Goal: Navigation & Orientation: Find specific page/section

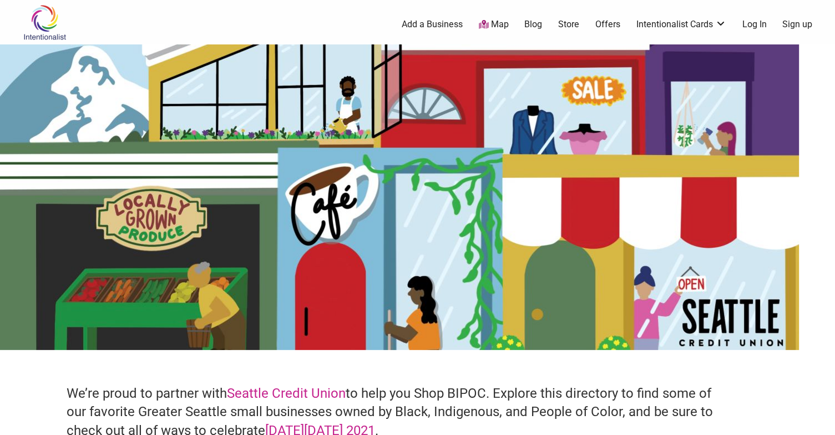
click at [494, 24] on link "Map" at bounding box center [493, 24] width 30 height 13
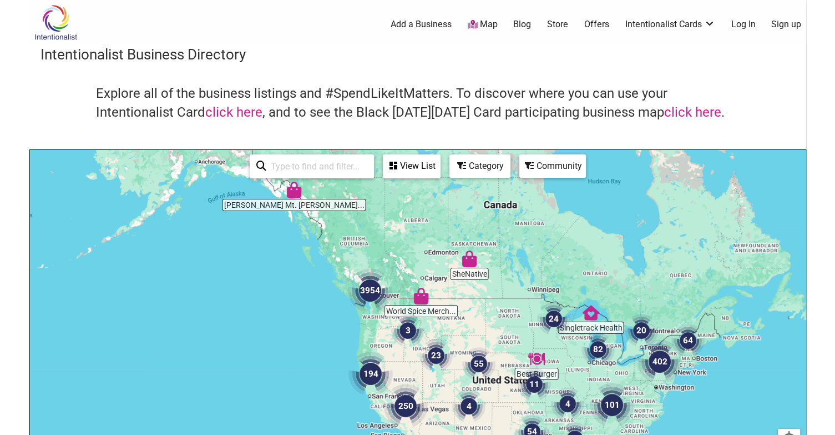
click at [372, 310] on img "3954" at bounding box center [370, 290] width 44 height 44
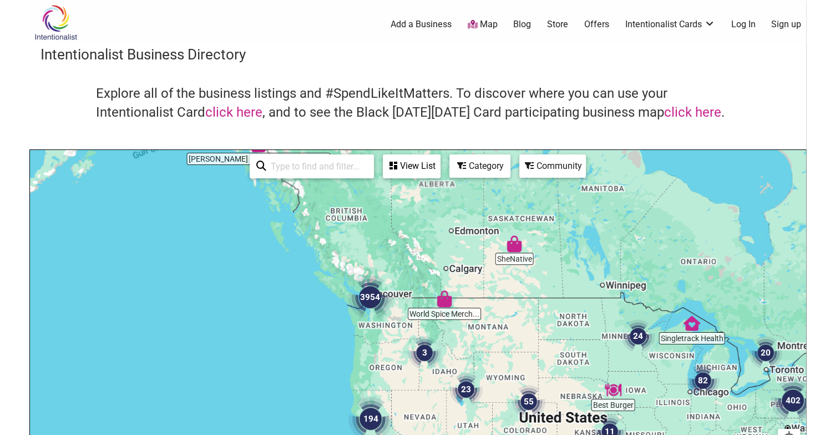
click at [372, 310] on img "3954" at bounding box center [370, 297] width 44 height 44
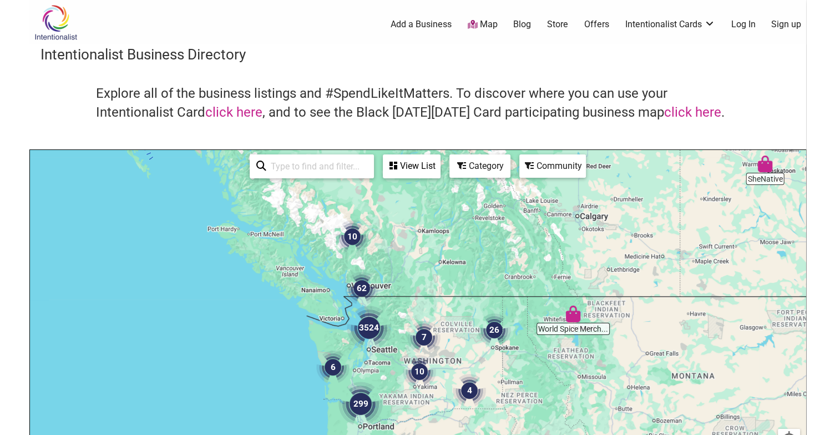
click at [384, 335] on img "3524" at bounding box center [369, 327] width 44 height 44
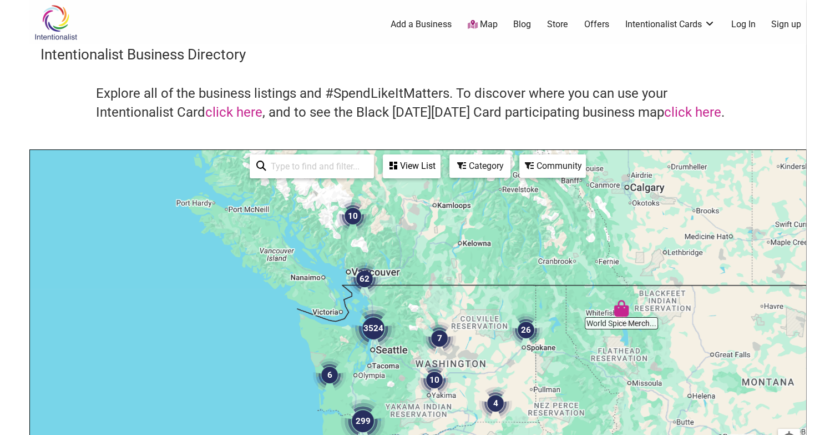
click at [384, 335] on img "3524" at bounding box center [373, 328] width 44 height 44
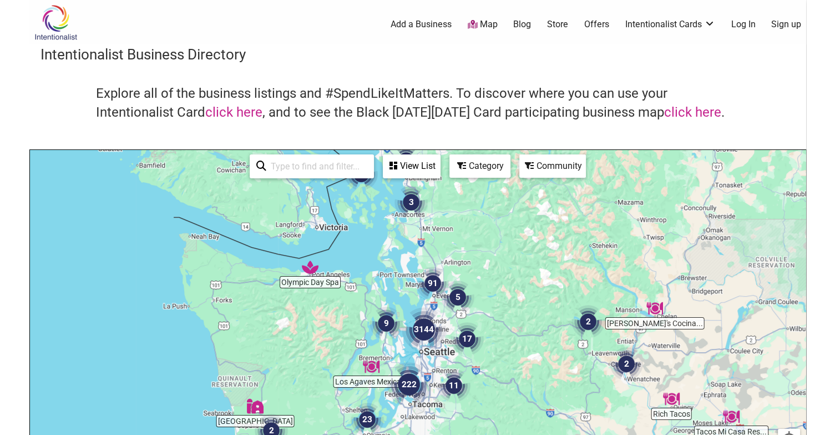
click at [446, 321] on div "To navigate, press the arrow keys." at bounding box center [418, 366] width 776 height 432
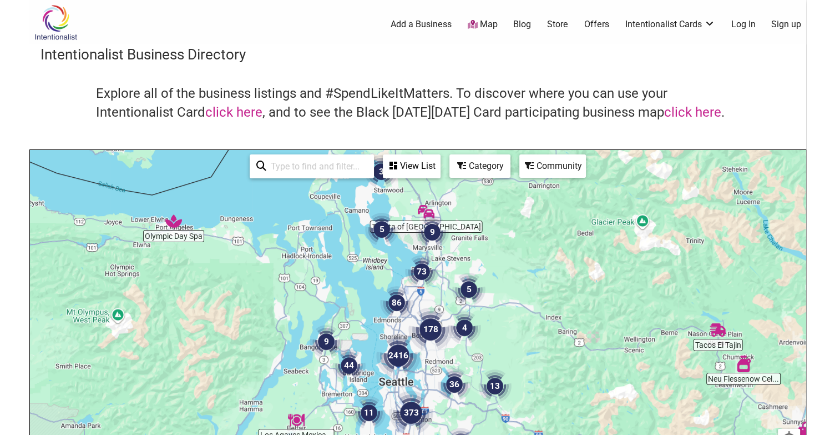
click at [398, 327] on div "To navigate, press the arrow keys." at bounding box center [418, 366] width 776 height 432
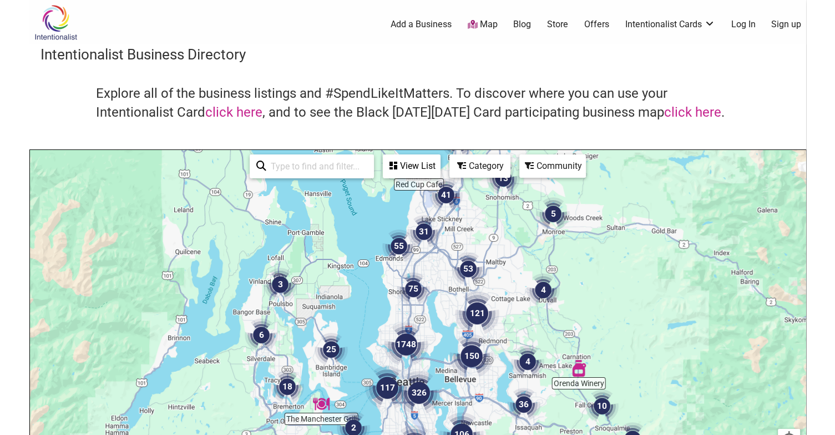
drag, startPoint x: 418, startPoint y: 346, endPoint x: 438, endPoint y: 275, distance: 74.2
click at [438, 275] on div "To navigate, press the arrow keys." at bounding box center [418, 366] width 776 height 432
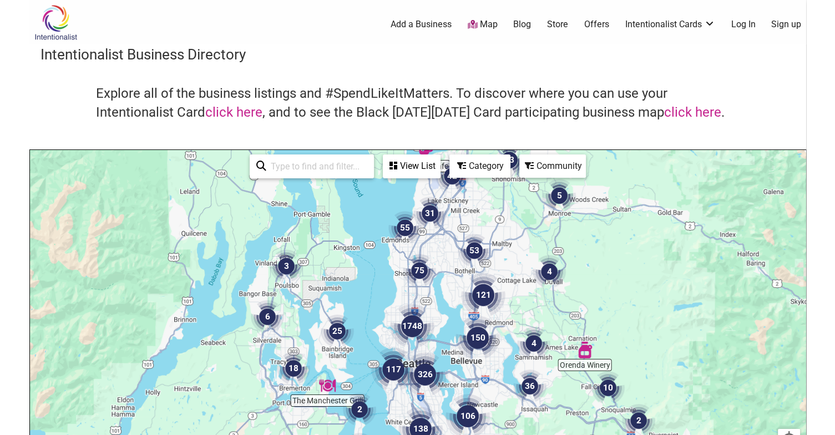
click at [442, 334] on div "To navigate, press the arrow keys." at bounding box center [418, 366] width 776 height 432
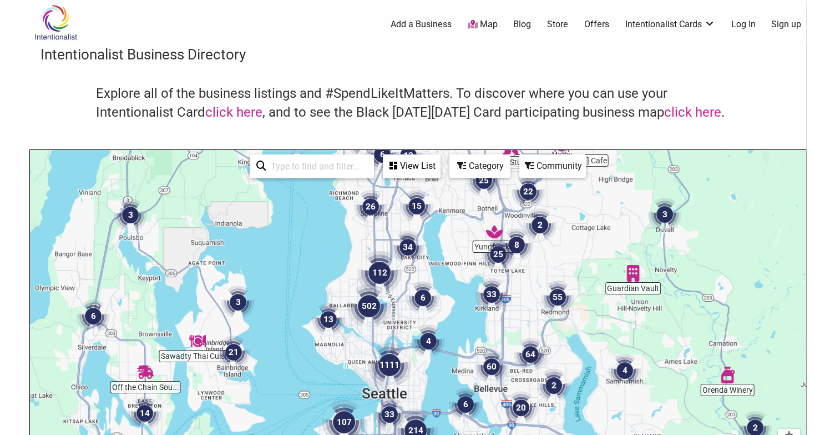
click at [413, 378] on div "To navigate, press the arrow keys." at bounding box center [418, 366] width 776 height 432
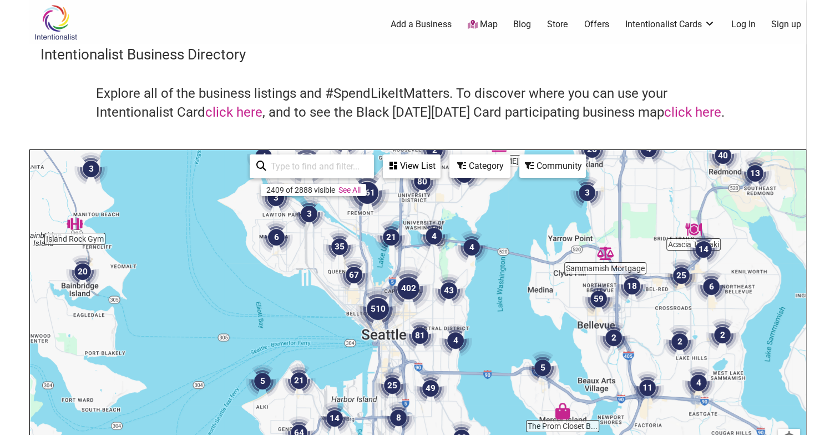
drag, startPoint x: 412, startPoint y: 379, endPoint x: 447, endPoint y: 259, distance: 124.9
click at [447, 259] on div "To navigate, press the arrow keys." at bounding box center [418, 366] width 776 height 432
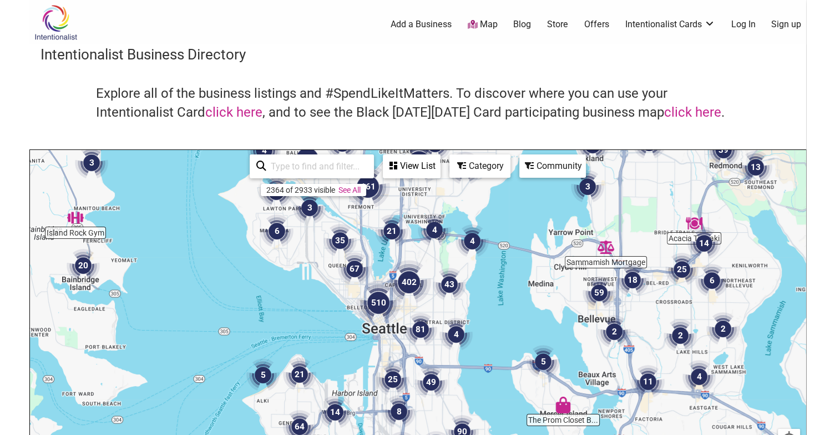
click at [426, 305] on div "To navigate, press the arrow keys." at bounding box center [418, 366] width 776 height 432
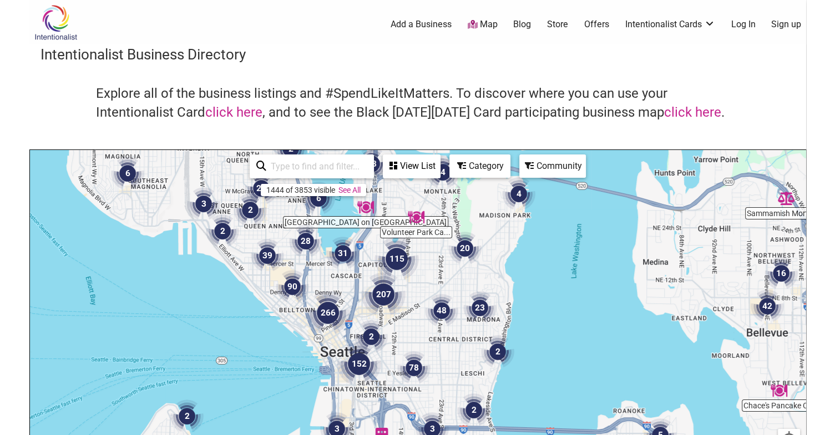
click at [426, 305] on img "48" at bounding box center [441, 310] width 33 height 33
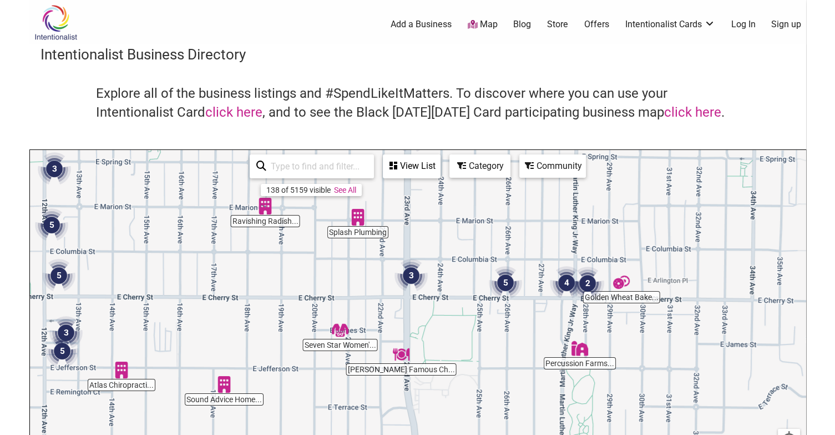
drag, startPoint x: 484, startPoint y: 351, endPoint x: 484, endPoint y: 198, distance: 152.6
click at [484, 198] on div "To navigate, press the arrow keys." at bounding box center [418, 366] width 776 height 432
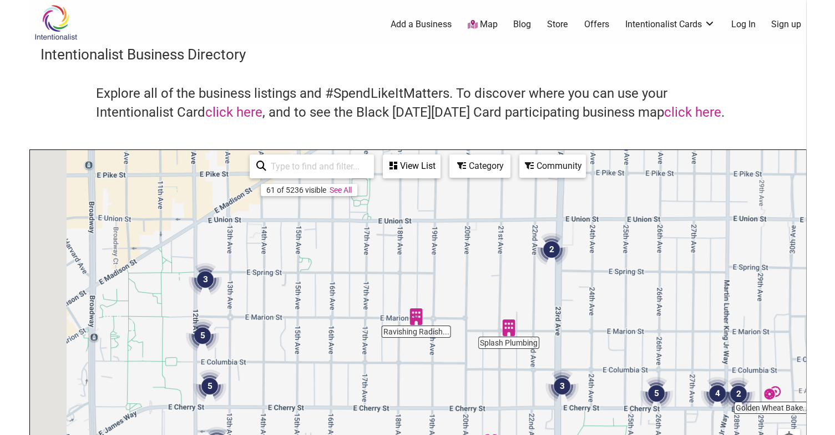
drag, startPoint x: 310, startPoint y: 264, endPoint x: 471, endPoint y: 380, distance: 198.4
click at [471, 380] on div "To navigate, press the arrow keys." at bounding box center [418, 366] width 776 height 432
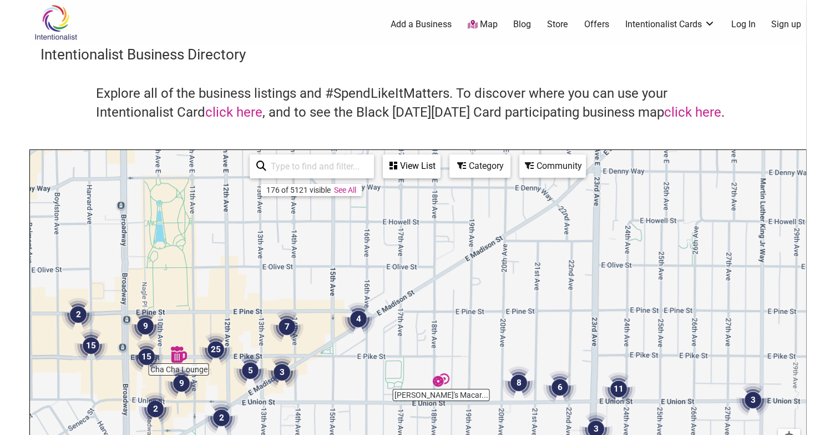
drag, startPoint x: 403, startPoint y: 246, endPoint x: 437, endPoint y: 432, distance: 189.5
click at [433, 434] on html "× Menu 0 Add a Business Map Blog Store Offers Intentionalist Cards Buy Black Ca…" at bounding box center [417, 217] width 835 height 435
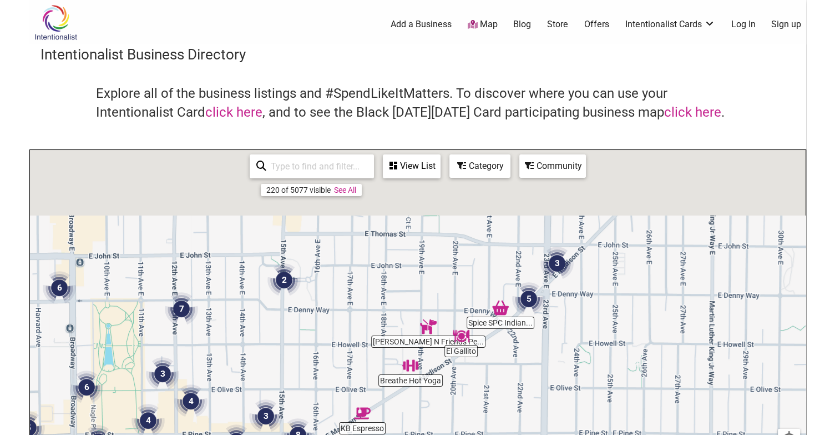
drag, startPoint x: 466, startPoint y: 403, endPoint x: 461, endPoint y: 421, distance: 18.3
click at [461, 421] on div "To navigate, press the arrow keys." at bounding box center [418, 366] width 776 height 432
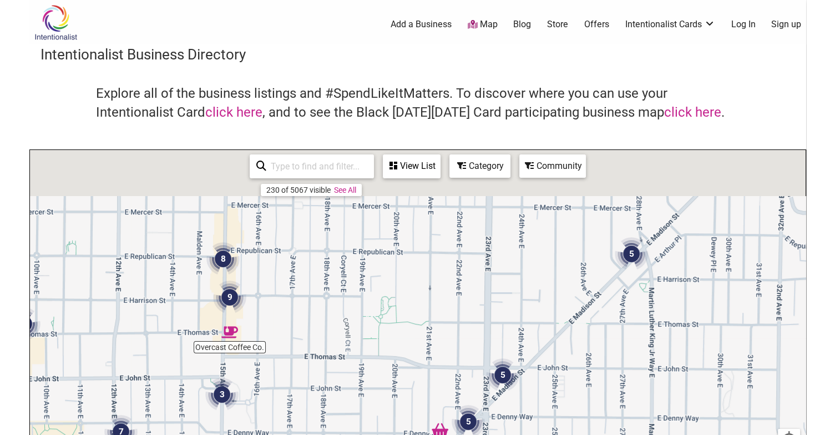
drag, startPoint x: 453, startPoint y: 272, endPoint x: 424, endPoint y: 324, distance: 59.1
click at [424, 324] on div "To navigate, press the arrow keys." at bounding box center [418, 366] width 776 height 432
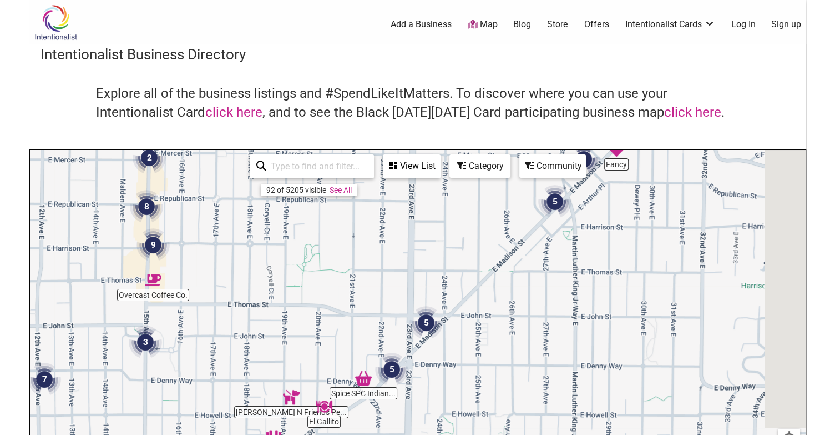
drag, startPoint x: 297, startPoint y: 347, endPoint x: 234, endPoint y: 286, distance: 88.3
click at [234, 286] on div "To navigate, press the arrow keys." at bounding box center [418, 366] width 776 height 432
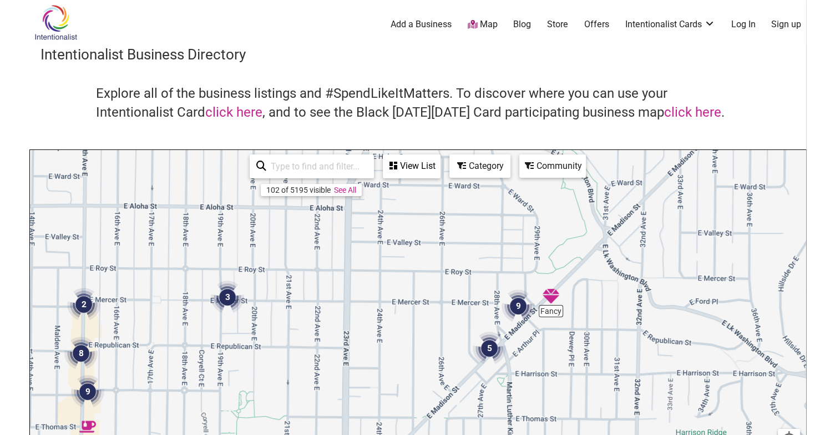
drag, startPoint x: 483, startPoint y: 264, endPoint x: 422, endPoint y: 412, distance: 160.6
click at [422, 412] on div "To navigate, press the arrow keys." at bounding box center [418, 366] width 776 height 432
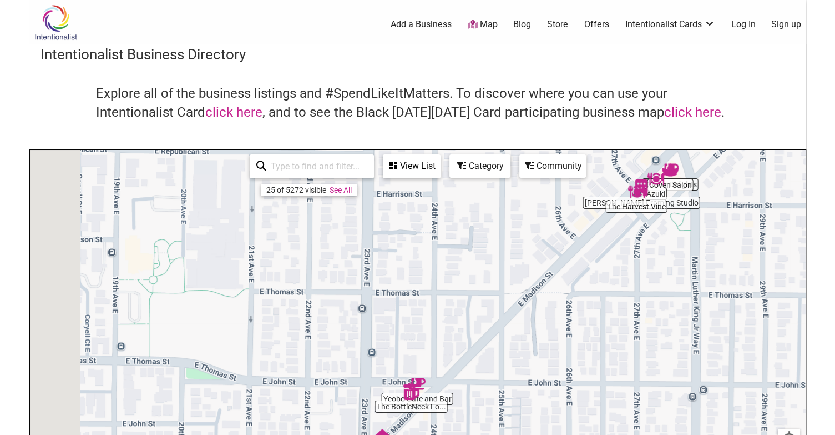
drag, startPoint x: 376, startPoint y: 353, endPoint x: 488, endPoint y: 196, distance: 193.3
click at [488, 196] on div "To navigate, press the arrow keys." at bounding box center [418, 366] width 776 height 432
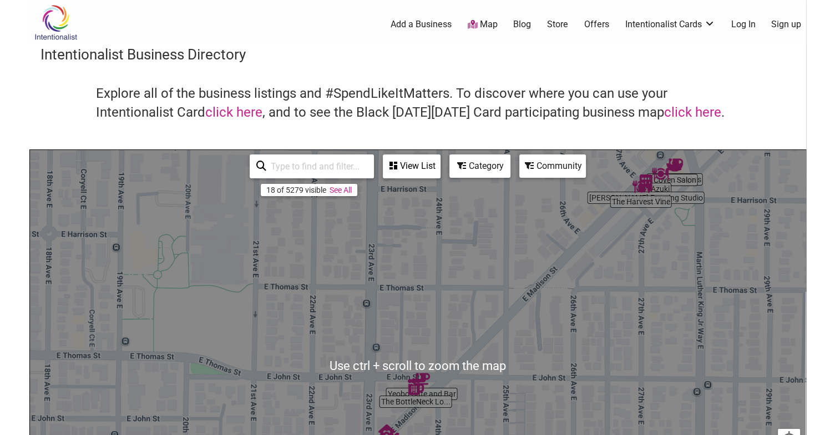
scroll to position [70, 0]
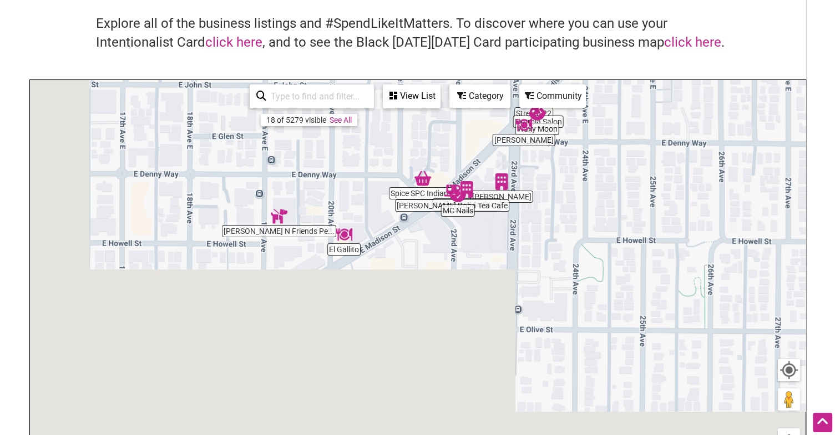
drag, startPoint x: 522, startPoint y: 381, endPoint x: 680, endPoint y: 105, distance: 317.5
click at [680, 105] on div "To navigate, press the arrow keys." at bounding box center [418, 296] width 776 height 432
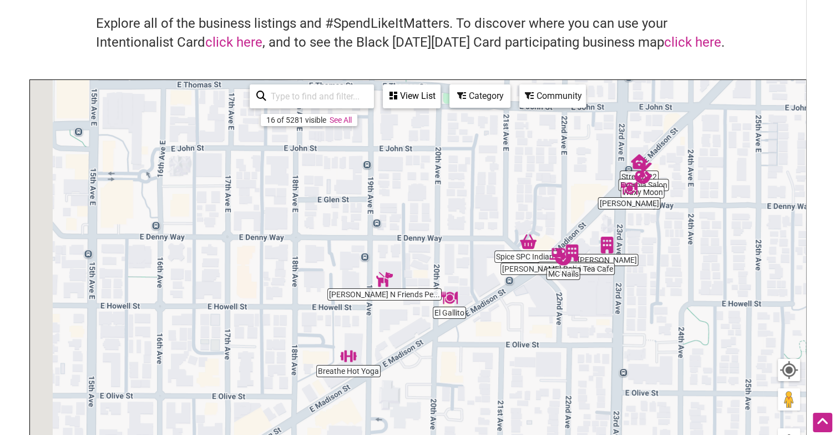
drag, startPoint x: 482, startPoint y: 228, endPoint x: 588, endPoint y: 303, distance: 130.6
click at [588, 303] on div "To navigate, press the arrow keys." at bounding box center [418, 296] width 776 height 432
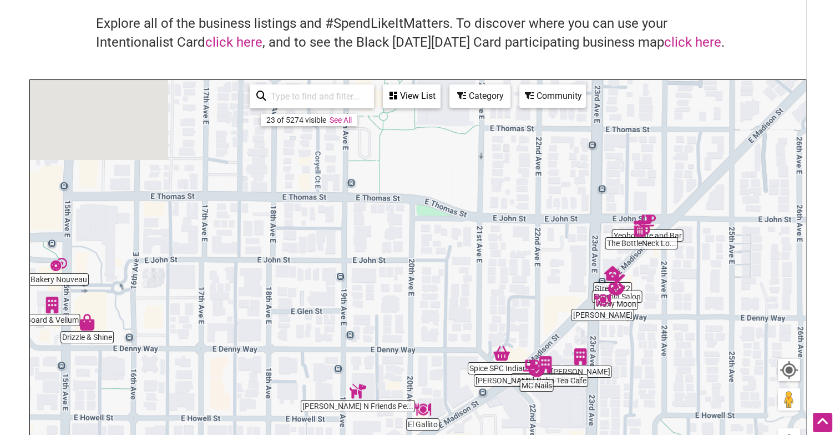
drag, startPoint x: 745, startPoint y: 207, endPoint x: 697, endPoint y: 360, distance: 160.6
click at [697, 360] on div "To navigate, press the arrow keys." at bounding box center [418, 296] width 776 height 432
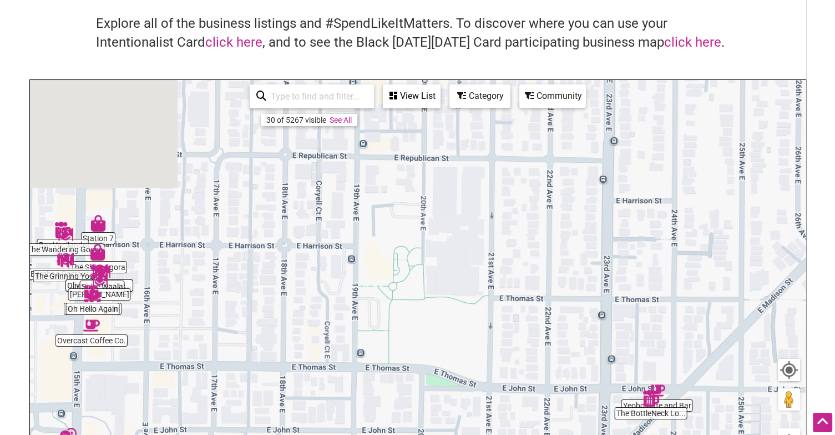
drag, startPoint x: 482, startPoint y: 150, endPoint x: 496, endPoint y: 301, distance: 151.6
click at [496, 301] on div "To navigate, press the arrow keys." at bounding box center [418, 296] width 776 height 432
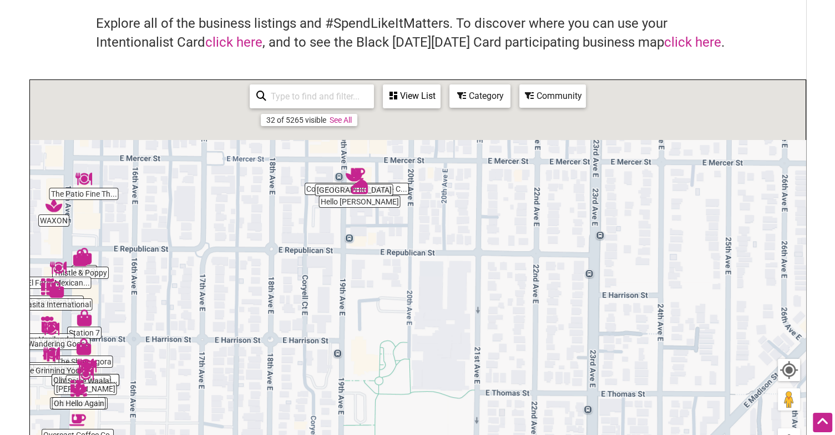
drag, startPoint x: 424, startPoint y: 152, endPoint x: 408, endPoint y: 328, distance: 177.2
click at [408, 328] on div "To navigate, press the arrow keys." at bounding box center [418, 296] width 776 height 432
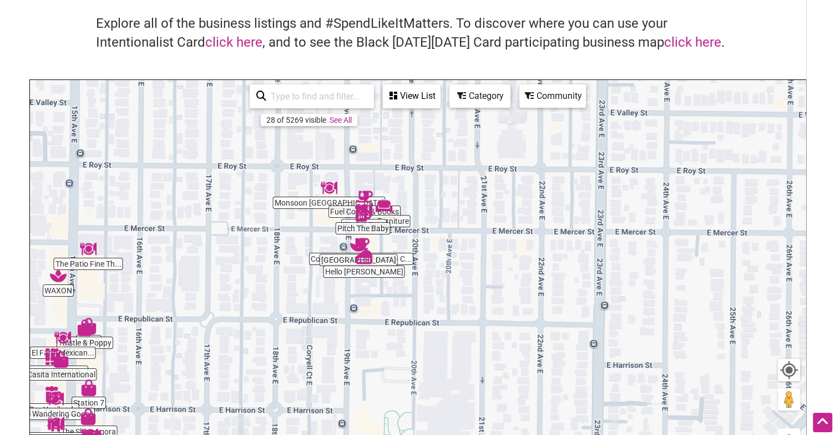
click at [421, 248] on div "To navigate, press the arrow keys." at bounding box center [418, 296] width 776 height 432
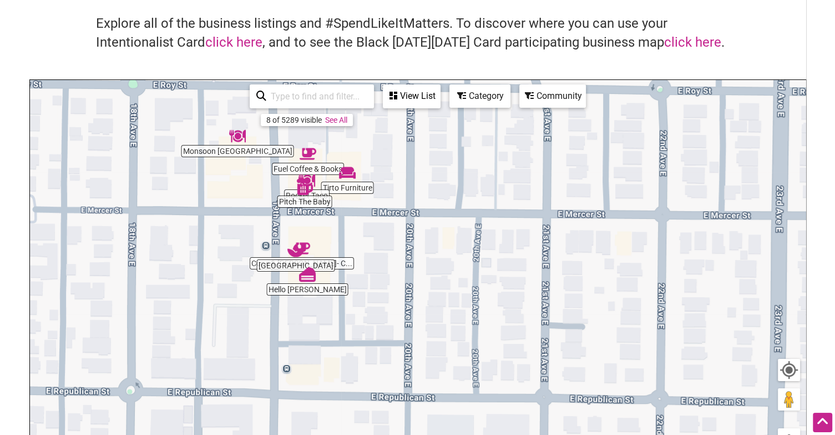
click at [302, 184] on img "Pitch The Baby" at bounding box center [304, 186] width 17 height 17
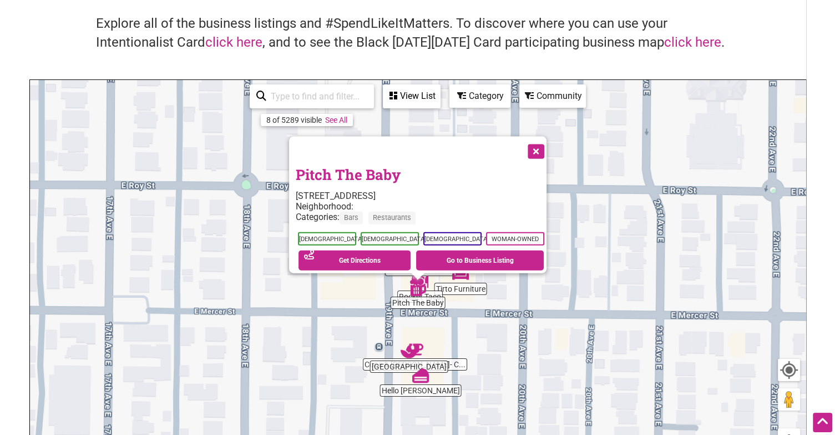
click at [542, 137] on button "Close" at bounding box center [535, 151] width 28 height 28
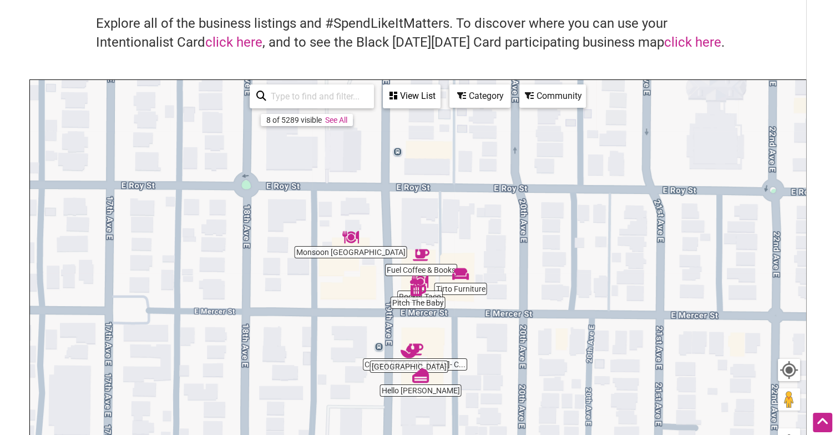
click at [473, 324] on div "To navigate, press the arrow keys." at bounding box center [418, 296] width 776 height 432
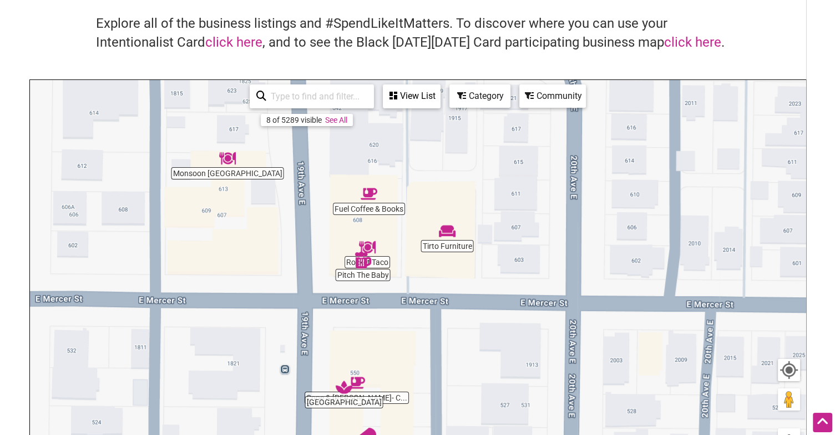
click at [370, 245] on img "Rocket Taco" at bounding box center [367, 247] width 17 height 17
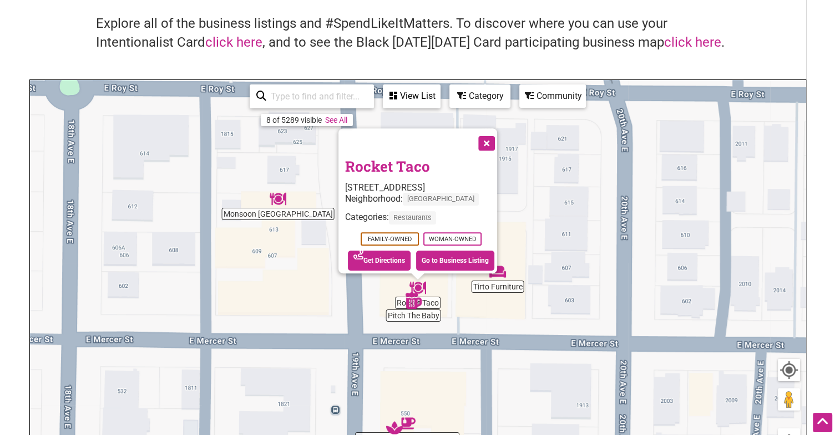
click at [487, 135] on button "Close" at bounding box center [486, 142] width 28 height 28
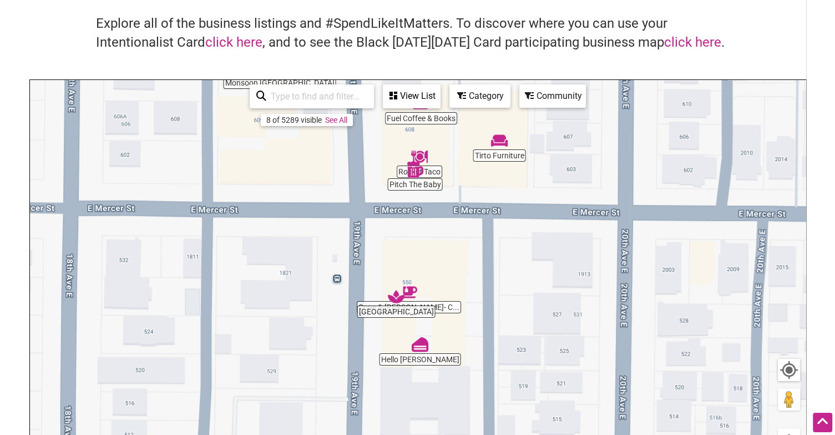
drag, startPoint x: 474, startPoint y: 363, endPoint x: 475, endPoint y: 217, distance: 146.0
click at [475, 217] on div "To navigate, press the arrow keys." at bounding box center [418, 296] width 776 height 432
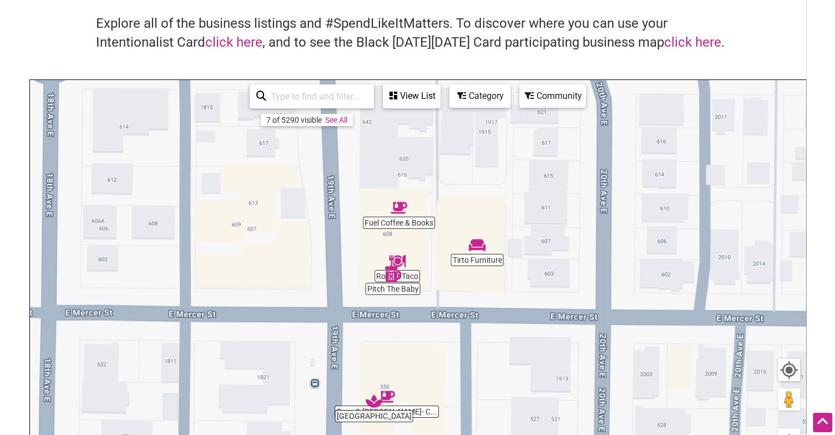
drag, startPoint x: 437, startPoint y: 234, endPoint x: 404, endPoint y: 332, distance: 103.5
click at [404, 332] on div "To navigate, press the arrow keys." at bounding box center [418, 296] width 776 height 432
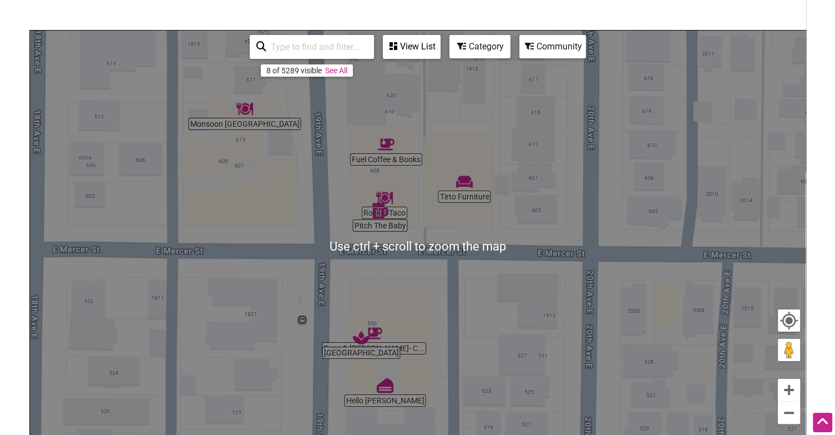
scroll to position [122, 0]
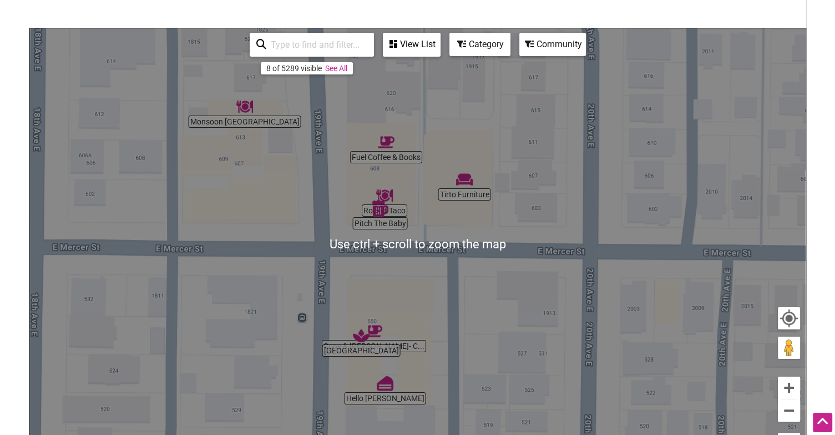
click at [571, 294] on div "To navigate, press the arrow keys." at bounding box center [418, 244] width 776 height 432
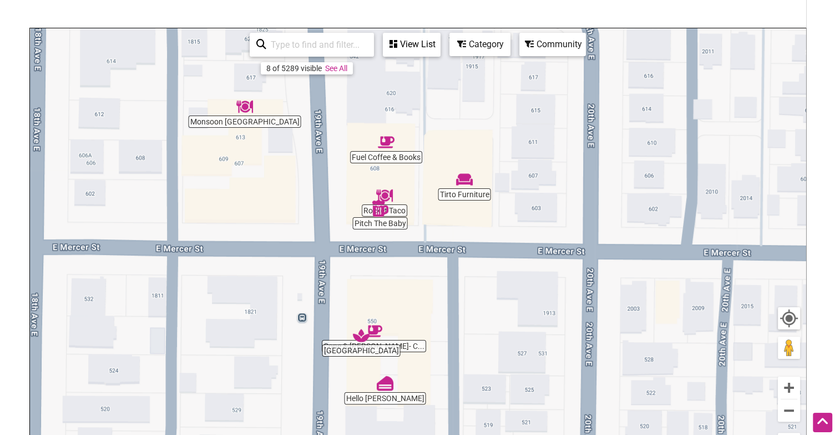
click at [389, 155] on div "To navigate, press the arrow keys." at bounding box center [418, 244] width 776 height 432
click at [384, 140] on img "Fuel Coffee & Books" at bounding box center [386, 142] width 17 height 17
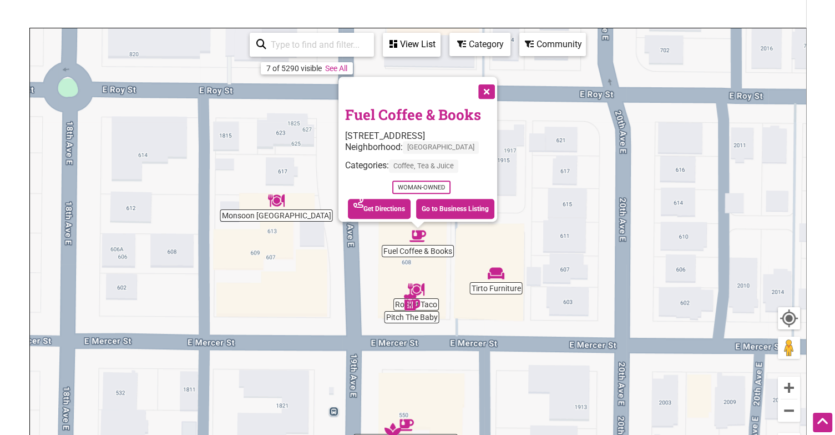
click at [488, 82] on button "Close" at bounding box center [486, 91] width 28 height 28
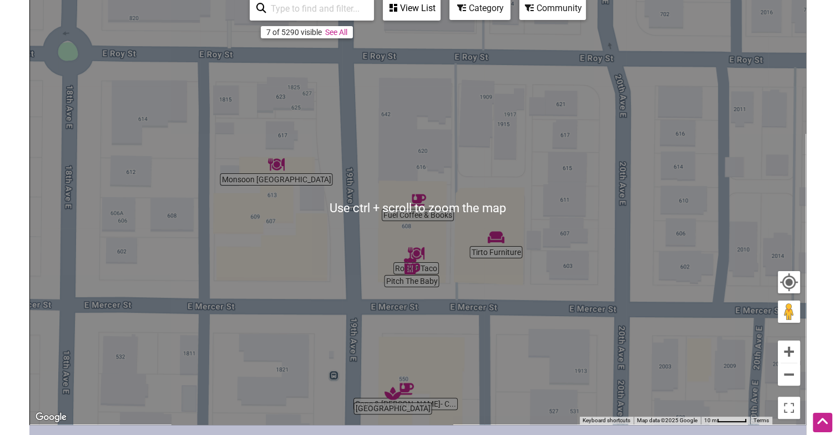
scroll to position [163, 0]
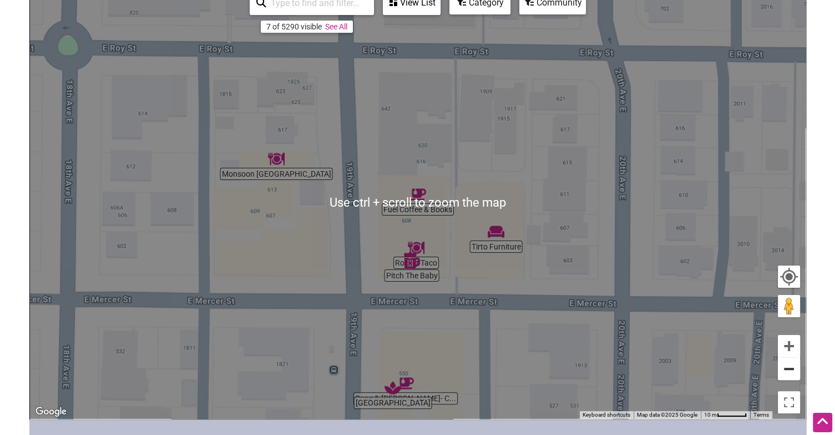
click at [788, 371] on button "Zoom out" at bounding box center [789, 368] width 22 height 22
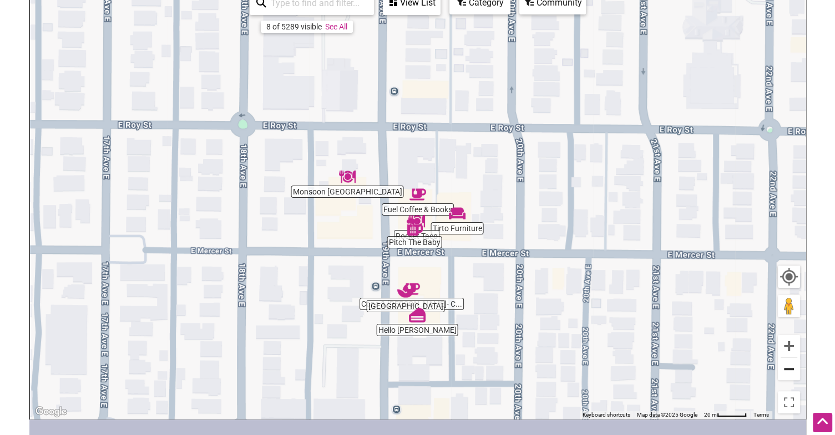
click at [788, 371] on button "Zoom out" at bounding box center [789, 368] width 22 height 22
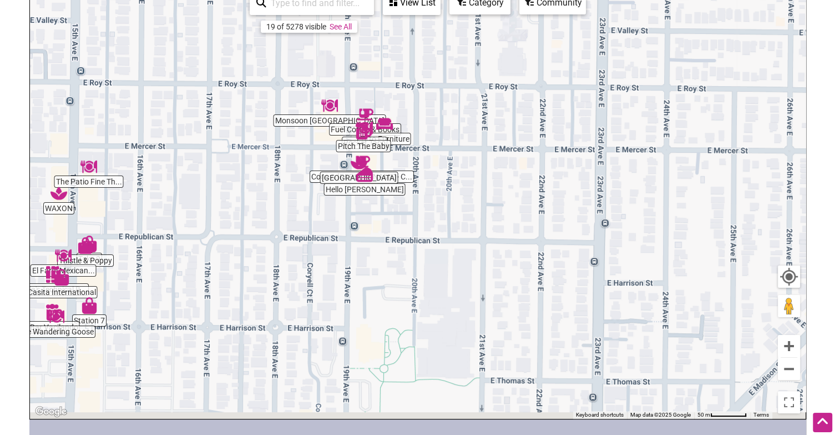
drag, startPoint x: 556, startPoint y: 349, endPoint x: 459, endPoint y: 173, distance: 201.0
click at [459, 173] on div "To navigate, press the arrow keys." at bounding box center [418, 203] width 776 height 432
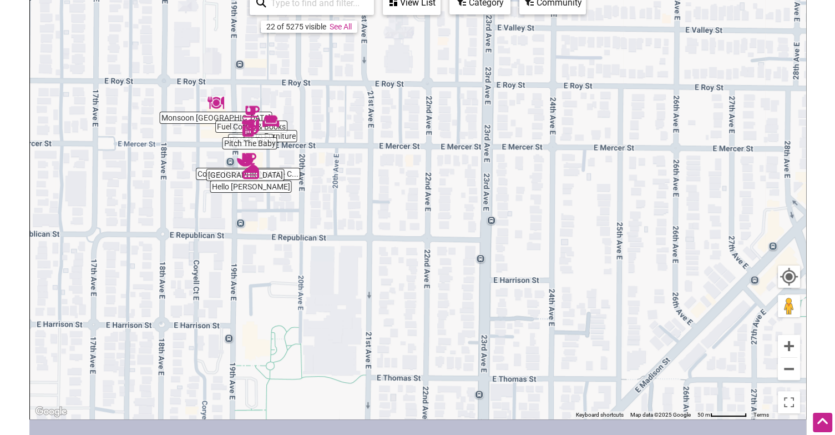
drag, startPoint x: 459, startPoint y: 173, endPoint x: 355, endPoint y: 214, distance: 111.6
click at [355, 214] on div "To navigate, press the arrow keys." at bounding box center [418, 203] width 776 height 432
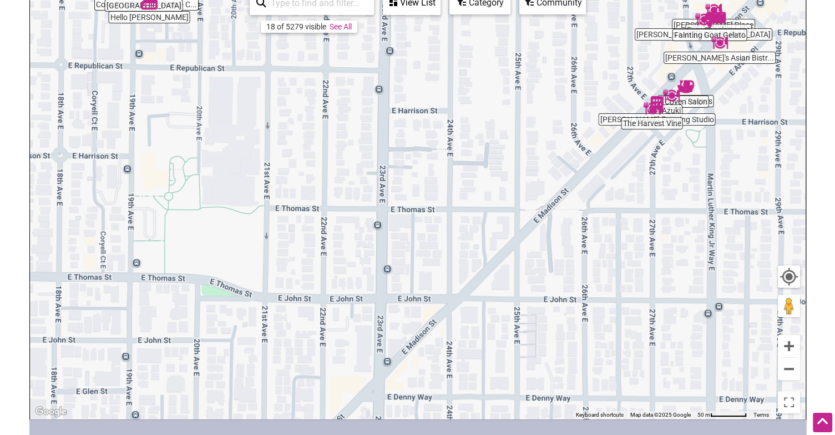
drag, startPoint x: 406, startPoint y: 277, endPoint x: 330, endPoint y: 160, distance: 139.5
click at [330, 160] on div "To navigate, press the arrow keys." at bounding box center [418, 203] width 776 height 432
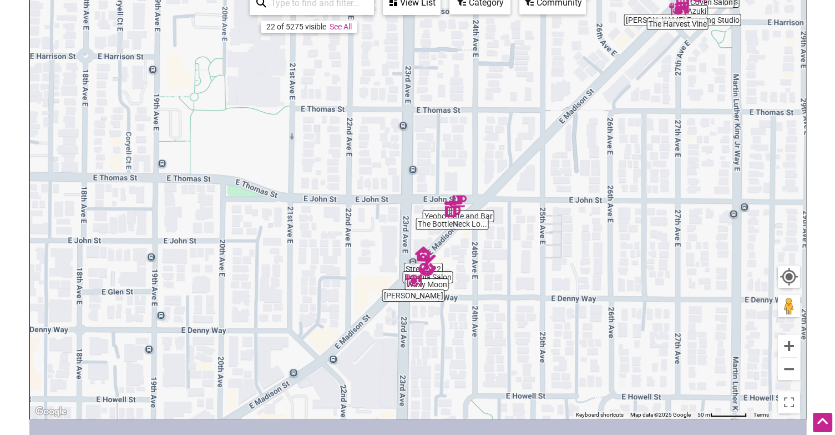
drag, startPoint x: 355, startPoint y: 258, endPoint x: 397, endPoint y: 108, distance: 156.2
click at [397, 108] on div "To navigate, press the arrow keys." at bounding box center [418, 203] width 776 height 432
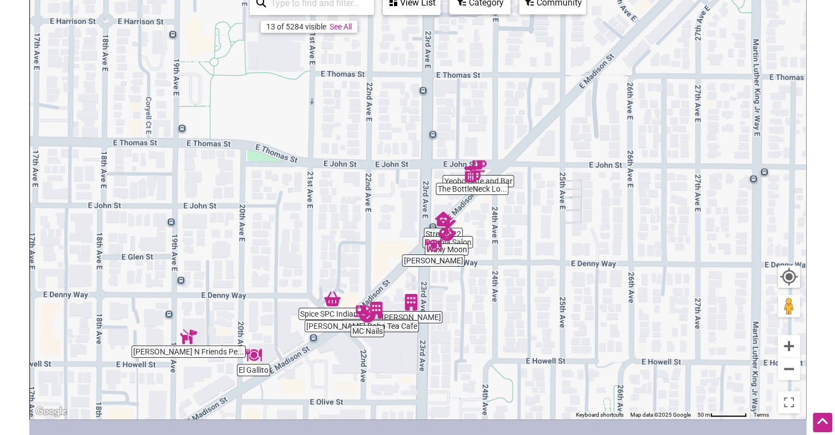
click at [511, 211] on div "To navigate, press the arrow keys." at bounding box center [418, 203] width 776 height 432
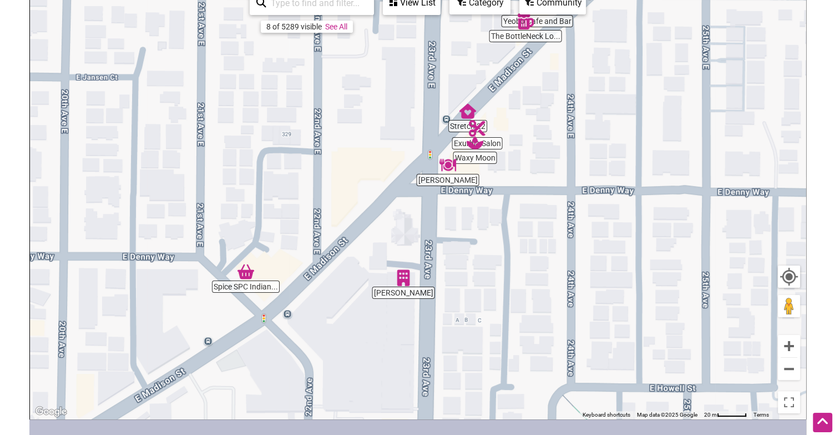
drag, startPoint x: 443, startPoint y: 241, endPoint x: 539, endPoint y: 115, distance: 158.7
click at [539, 115] on div "To navigate, press the arrow keys." at bounding box center [418, 203] width 776 height 432
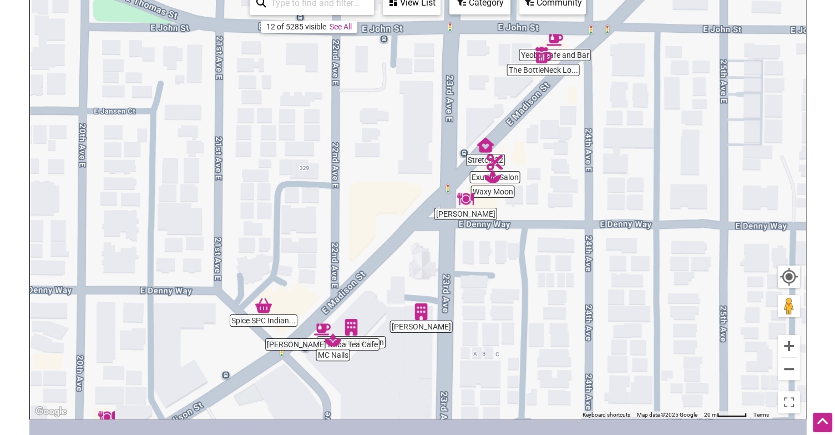
drag, startPoint x: 220, startPoint y: 352, endPoint x: 240, endPoint y: 371, distance: 27.9
click at [240, 371] on div "To navigate, press the arrow keys." at bounding box center [418, 203] width 776 height 432
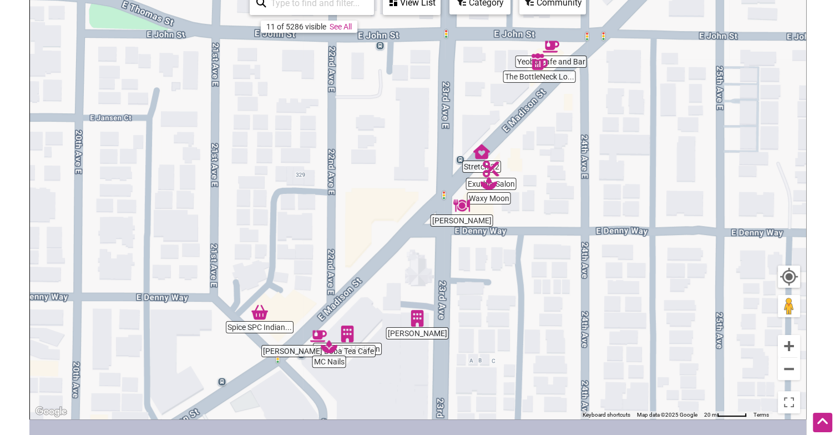
click at [545, 78] on div "To navigate, press the arrow keys." at bounding box center [418, 203] width 776 height 432
click at [537, 63] on img "The BottleNeck Lounge" at bounding box center [539, 61] width 17 height 17
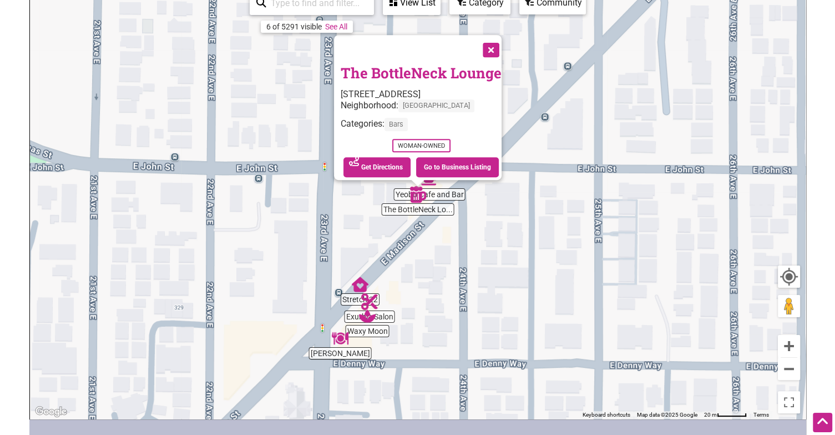
click at [493, 43] on button "Close" at bounding box center [490, 49] width 28 height 28
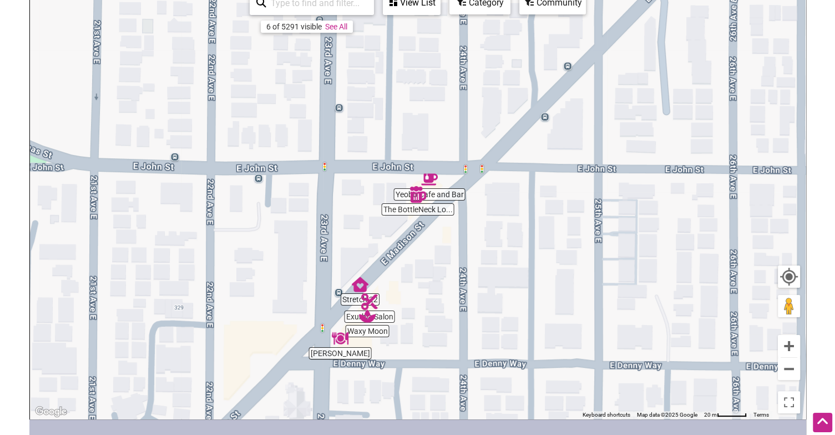
click at [426, 176] on img "Yeobo Cafe and Bar" at bounding box center [429, 179] width 17 height 17
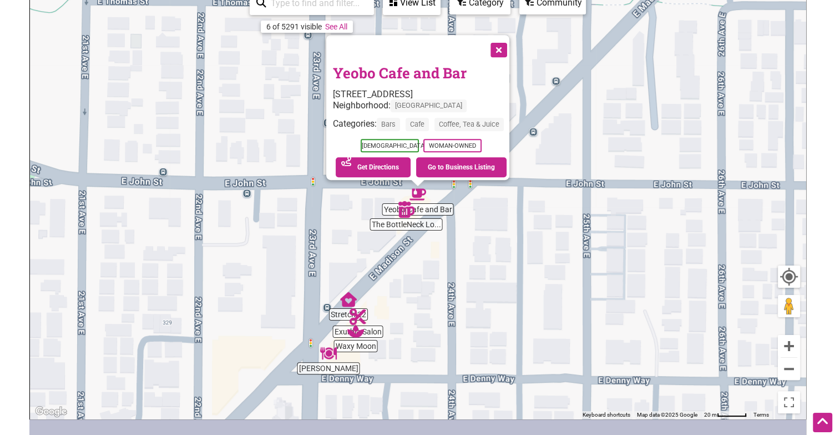
click at [501, 42] on button "Close" at bounding box center [498, 49] width 28 height 28
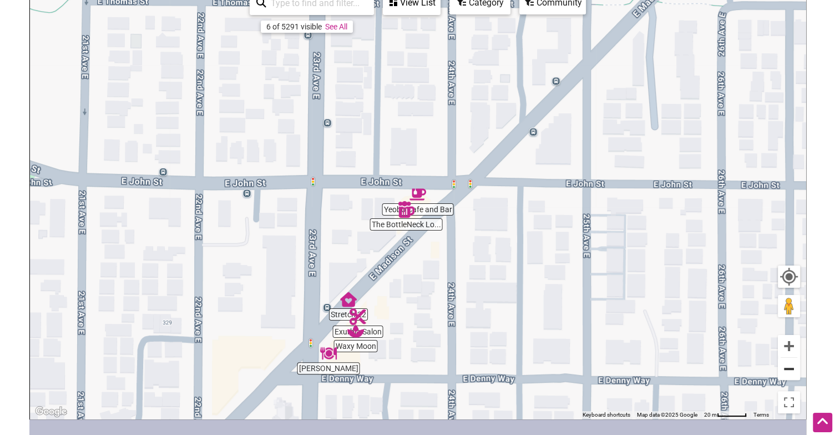
click at [785, 358] on button "Zoom out" at bounding box center [789, 368] width 22 height 22
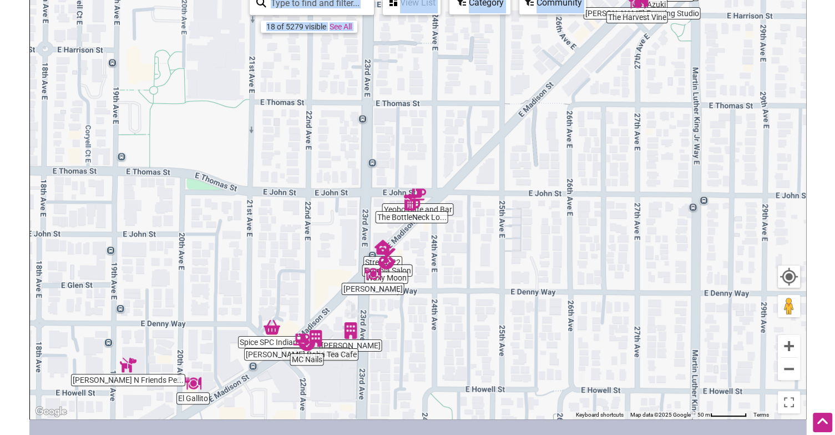
drag, startPoint x: 417, startPoint y: 420, endPoint x: 476, endPoint y: 319, distance: 116.9
click at [476, 319] on div "Intentionalist Spend like it matters 0 Add a Business Map Blog Store Offers Int…" at bounding box center [417, 267] width 777 height 861
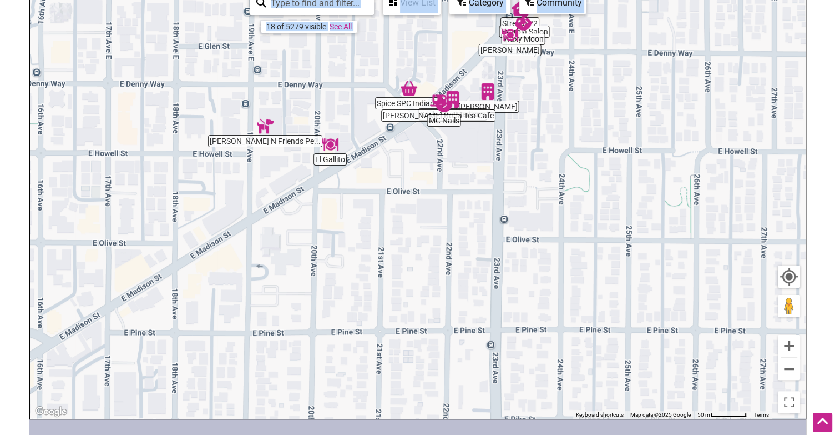
drag, startPoint x: 401, startPoint y: 354, endPoint x: 544, endPoint y: 98, distance: 293.2
click at [544, 98] on div "To navigate, press the arrow keys." at bounding box center [418, 203] width 776 height 432
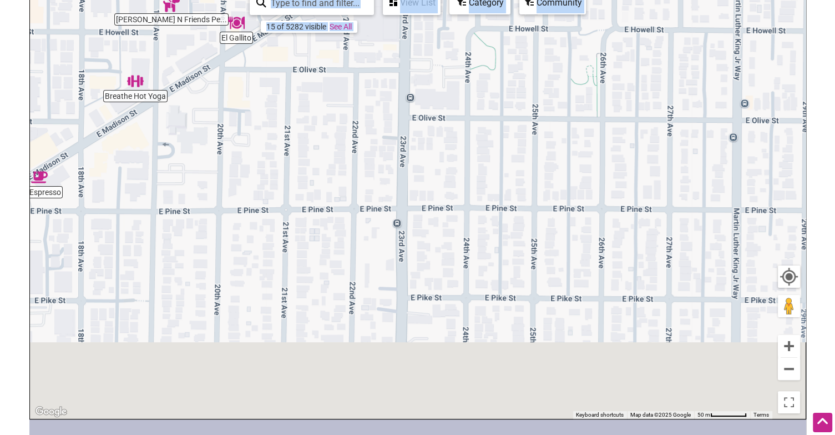
drag, startPoint x: 562, startPoint y: 230, endPoint x: 457, endPoint y: 95, distance: 171.2
click at [457, 95] on div "To navigate, press the arrow keys." at bounding box center [418, 203] width 776 height 432
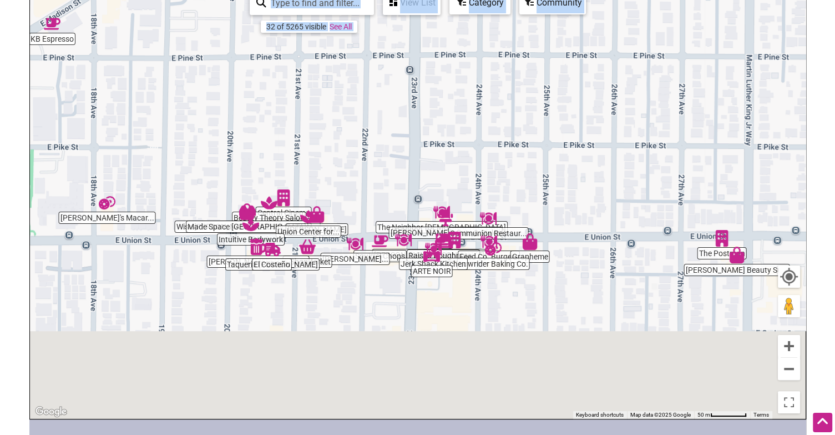
drag, startPoint x: 431, startPoint y: 262, endPoint x: 450, endPoint y: 48, distance: 214.5
click at [450, 48] on div "To navigate, press the arrow keys." at bounding box center [418, 203] width 776 height 432
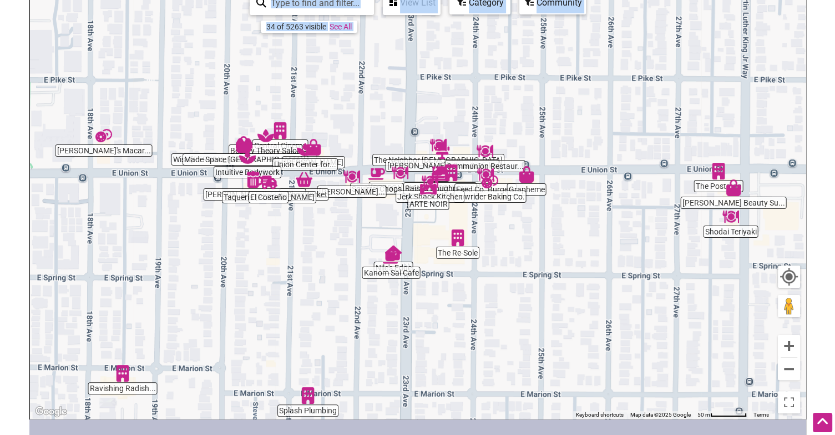
click at [382, 235] on div "To navigate, press the arrow keys." at bounding box center [418, 203] width 776 height 432
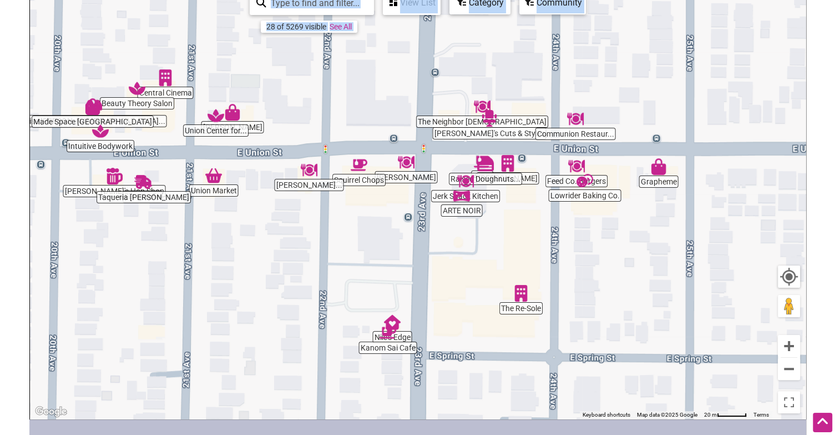
drag, startPoint x: 542, startPoint y: 188, endPoint x: 526, endPoint y: 240, distance: 55.0
click at [526, 240] on div "To navigate, press the arrow keys." at bounding box center [418, 203] width 776 height 432
click at [504, 164] on img "Marjorie" at bounding box center [507, 163] width 17 height 17
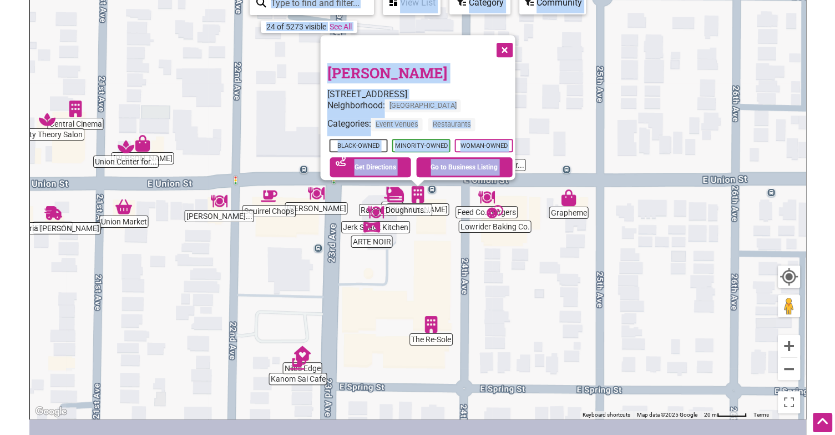
click at [506, 38] on button "Close" at bounding box center [503, 49] width 28 height 28
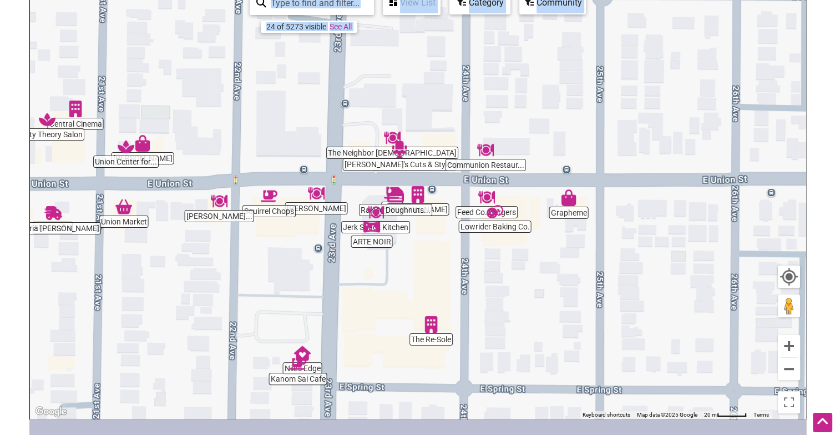
click at [489, 319] on div "To navigate, press the arrow keys." at bounding box center [418, 203] width 776 height 432
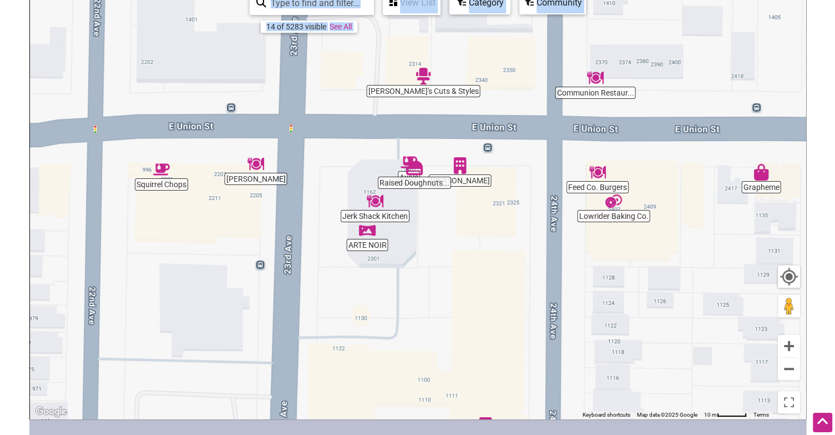
drag, startPoint x: 314, startPoint y: 240, endPoint x: 431, endPoint y: 326, distance: 144.5
click at [431, 326] on div "To navigate, press the arrow keys." at bounding box center [418, 203] width 776 height 432
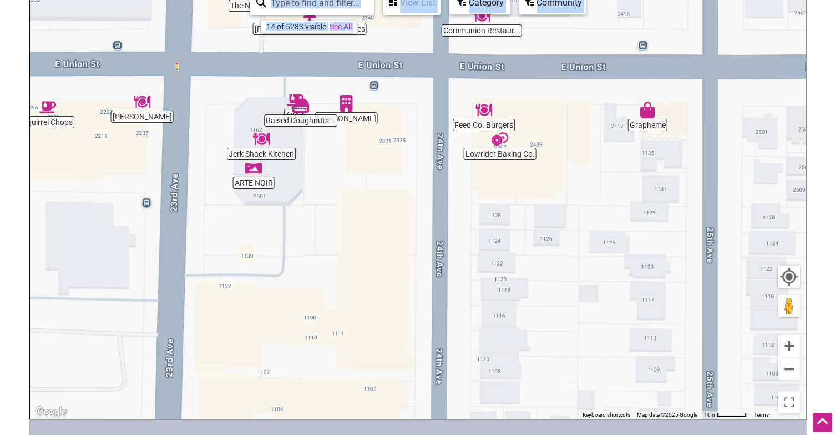
drag, startPoint x: 366, startPoint y: 319, endPoint x: 277, endPoint y: 247, distance: 113.6
click at [277, 247] on div "To navigate, press the arrow keys." at bounding box center [418, 203] width 776 height 432
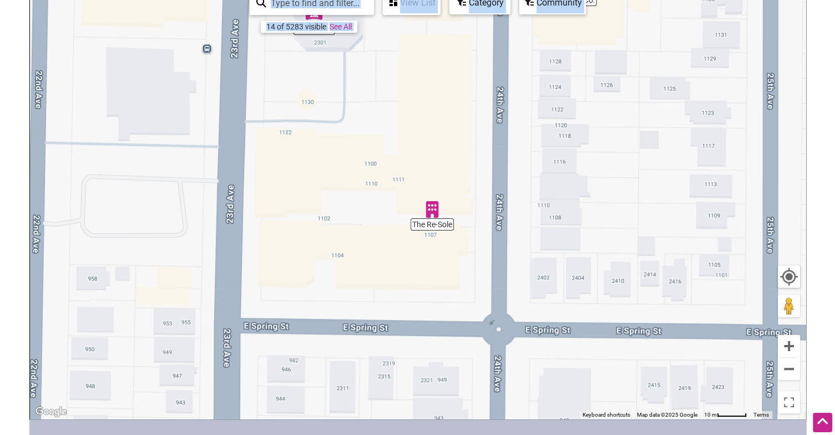
drag, startPoint x: 380, startPoint y: 302, endPoint x: 443, endPoint y: 130, distance: 183.3
click at [443, 130] on div "To navigate, press the arrow keys." at bounding box center [418, 203] width 776 height 432
click at [383, 171] on div "To navigate, press the arrow keys." at bounding box center [418, 203] width 776 height 432
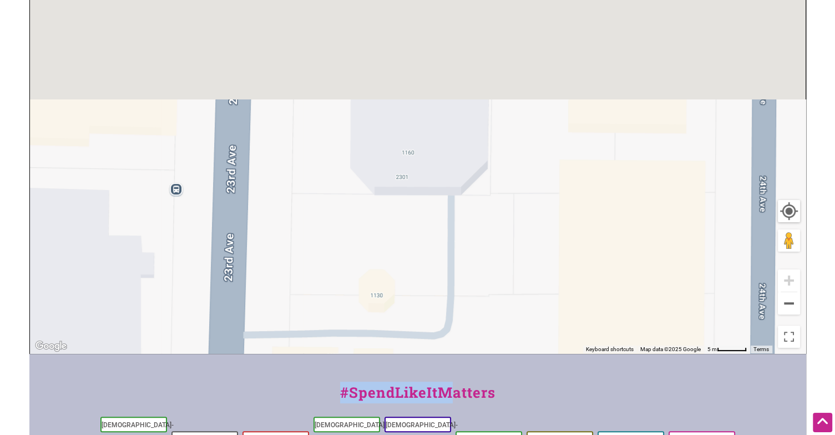
drag, startPoint x: 326, startPoint y: 118, endPoint x: 473, endPoint y: 447, distance: 360.5
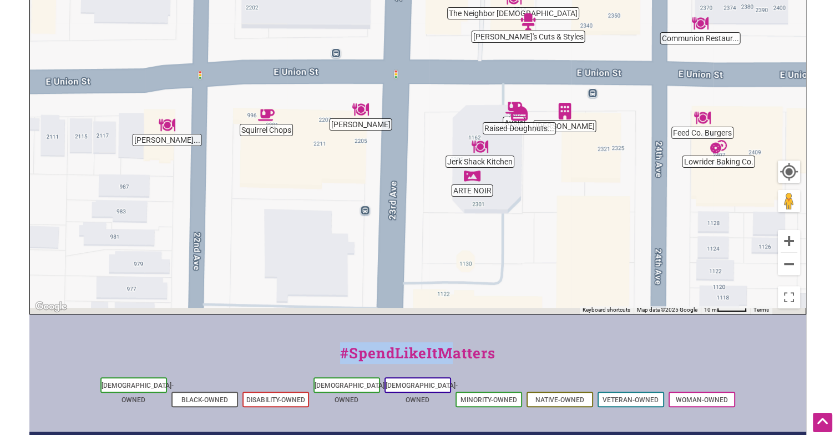
drag, startPoint x: 421, startPoint y: 262, endPoint x: 424, endPoint y: 96, distance: 166.0
click at [424, 96] on div "To navigate, press the arrow keys." at bounding box center [418, 98] width 776 height 432
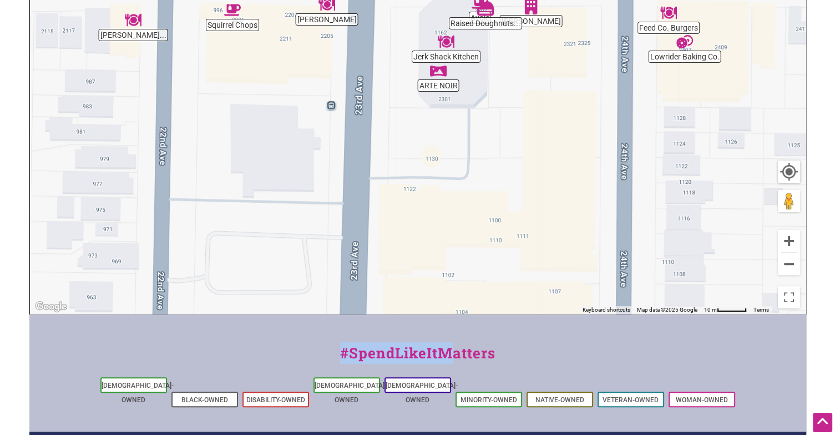
drag, startPoint x: 502, startPoint y: 220, endPoint x: 475, endPoint y: 146, distance: 78.5
click at [475, 146] on div "To navigate, press the arrow keys." at bounding box center [418, 98] width 776 height 432
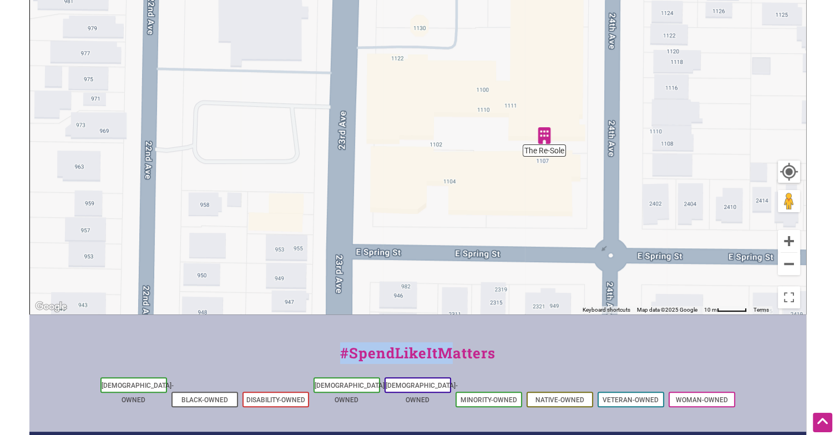
drag, startPoint x: 492, startPoint y: 261, endPoint x: 481, endPoint y: 128, distance: 133.1
click at [481, 128] on div "To navigate, press the arrow keys." at bounding box center [418, 98] width 776 height 432
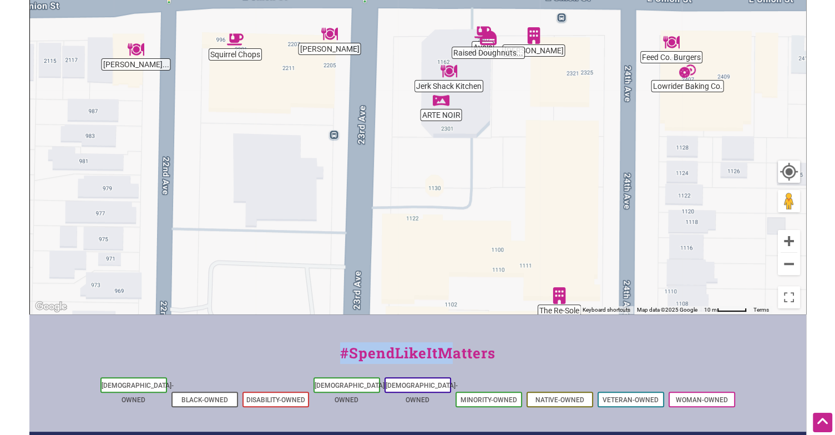
drag, startPoint x: 608, startPoint y: 24, endPoint x: 623, endPoint y: 194, distance: 170.5
click at [623, 194] on div "To navigate, press the arrow keys." at bounding box center [418, 98] width 776 height 432
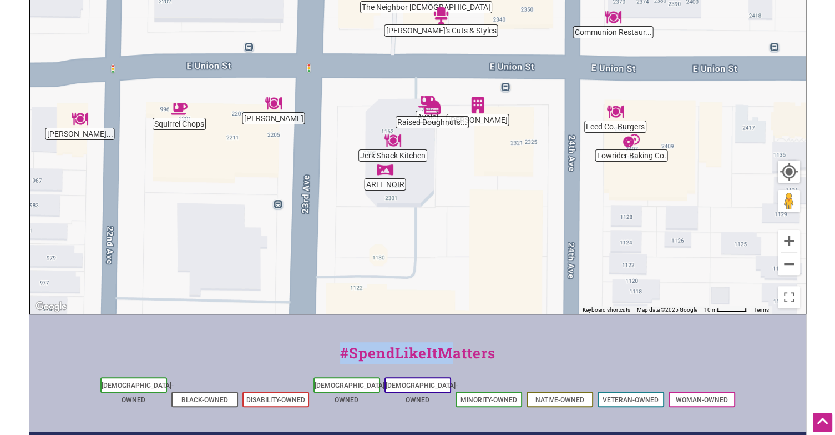
drag, startPoint x: 574, startPoint y: 114, endPoint x: 508, endPoint y: 191, distance: 101.2
click at [508, 191] on div "To navigate, press the arrow keys." at bounding box center [418, 98] width 776 height 432
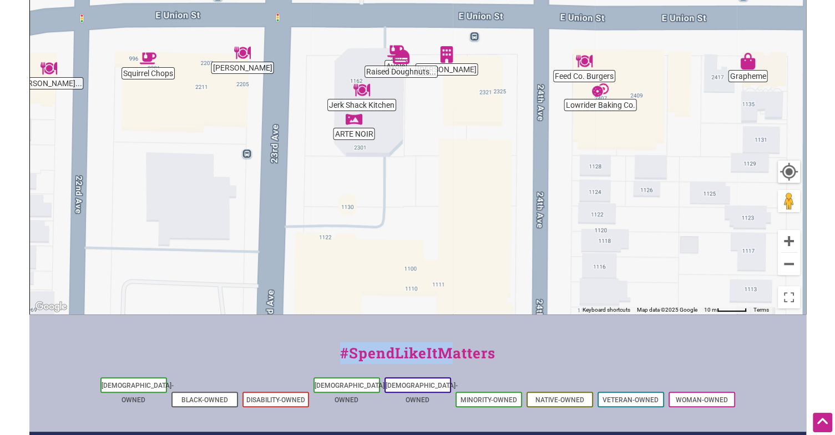
drag, startPoint x: 524, startPoint y: 113, endPoint x: 496, endPoint y: 70, distance: 50.5
click at [496, 70] on div "To navigate, press the arrow keys." at bounding box center [418, 98] width 776 height 432
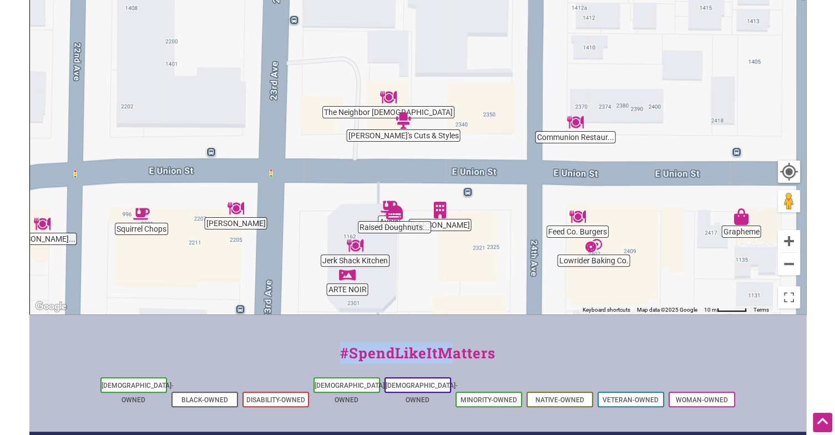
drag, startPoint x: 478, startPoint y: 56, endPoint x: 467, endPoint y: 223, distance: 167.5
click at [467, 223] on div "To navigate, press the arrow keys." at bounding box center [418, 98] width 776 height 432
click at [397, 99] on div "To navigate, press the arrow keys." at bounding box center [418, 98] width 776 height 432
click at [390, 94] on img "The Neighbor Lady" at bounding box center [388, 97] width 17 height 17
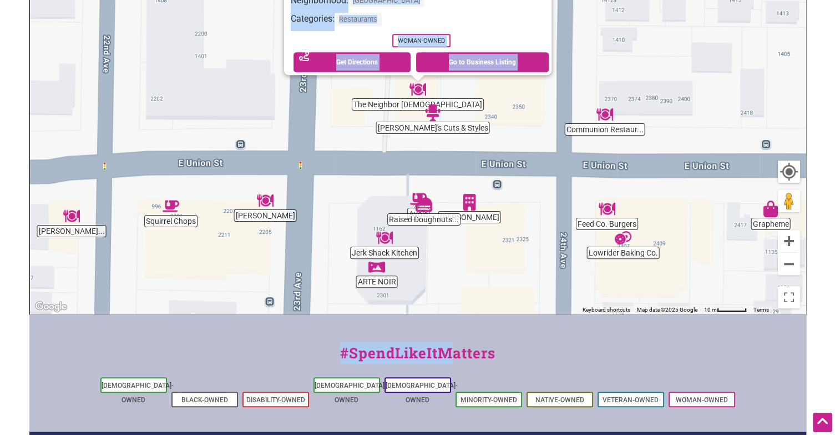
click at [358, 134] on div "To navigate, press the arrow keys. The Neighbor [DEMOGRAPHIC_DATA] [STREET_ADDR…" at bounding box center [418, 98] width 776 height 432
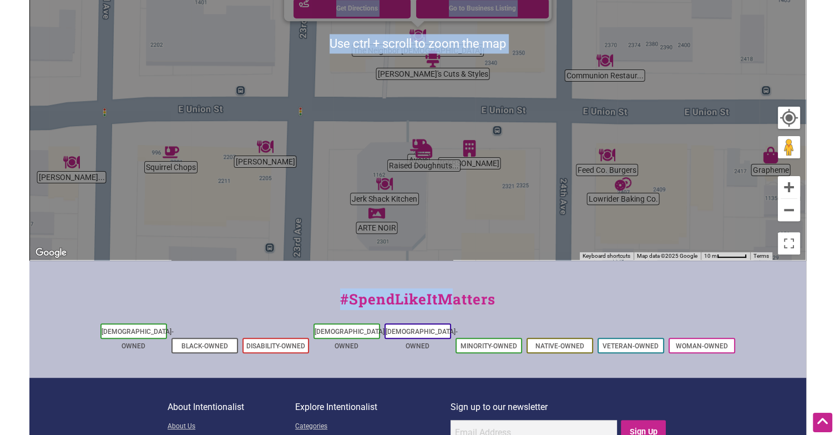
scroll to position [321, 0]
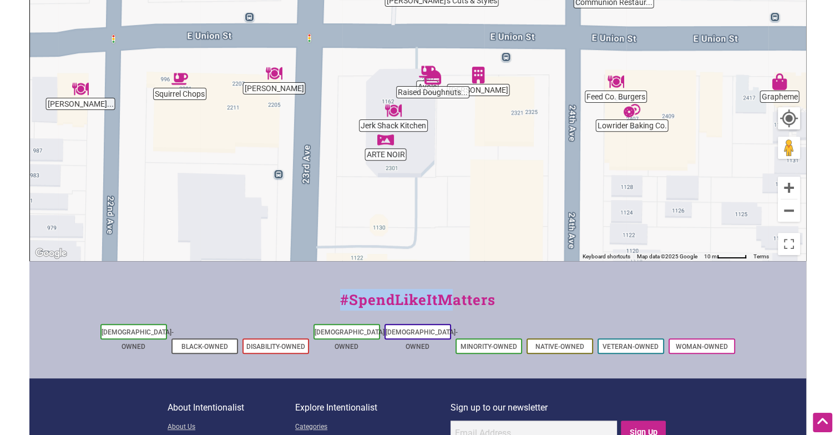
drag, startPoint x: 491, startPoint y: 236, endPoint x: 499, endPoint y: 144, distance: 92.6
click at [499, 144] on div "To navigate, press the arrow keys. The Neighbor [DEMOGRAPHIC_DATA] [STREET_ADDR…" at bounding box center [418, 45] width 776 height 432
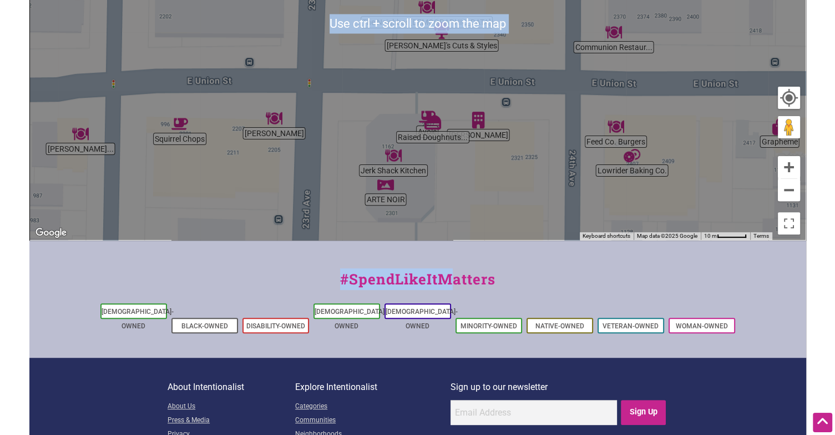
scroll to position [336, 0]
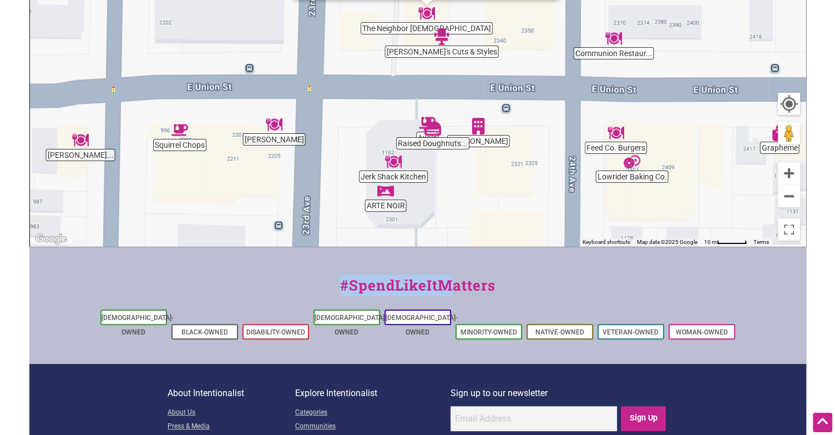
click at [480, 124] on img "Marjorie" at bounding box center [478, 126] width 17 height 17
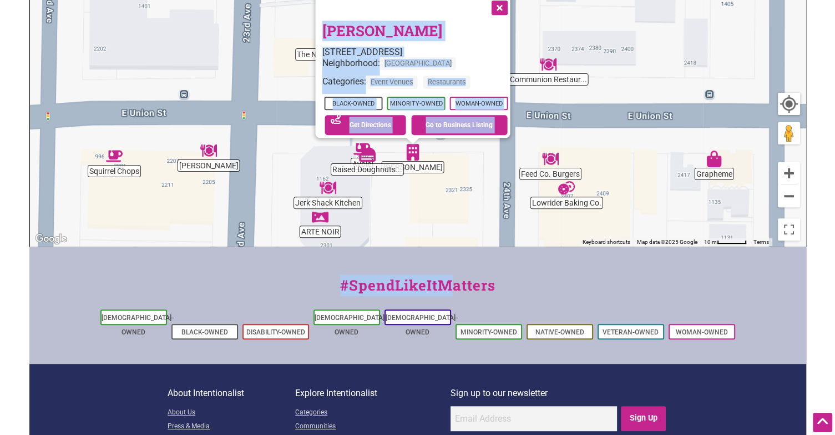
drag, startPoint x: 460, startPoint y: 161, endPoint x: 453, endPoint y: 337, distance: 176.1
click at [453, 337] on div "Intentionalist Spend like it matters 0 Add a Business Map Blog Store Offers Int…" at bounding box center [417, 94] width 777 height 861
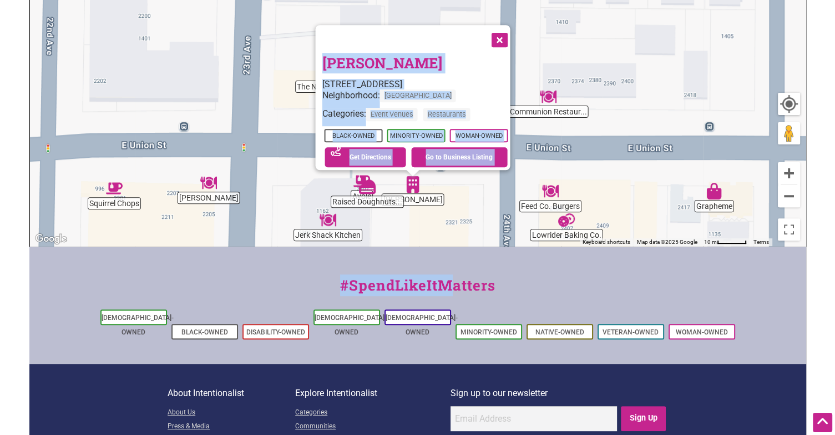
click at [463, 223] on div "To navigate, press the arrow keys. [PERSON_NAME] [STREET_ADDRESS] Neighborhood:…" at bounding box center [418, 30] width 776 height 432
click at [785, 199] on button "Zoom out" at bounding box center [789, 196] width 22 height 22
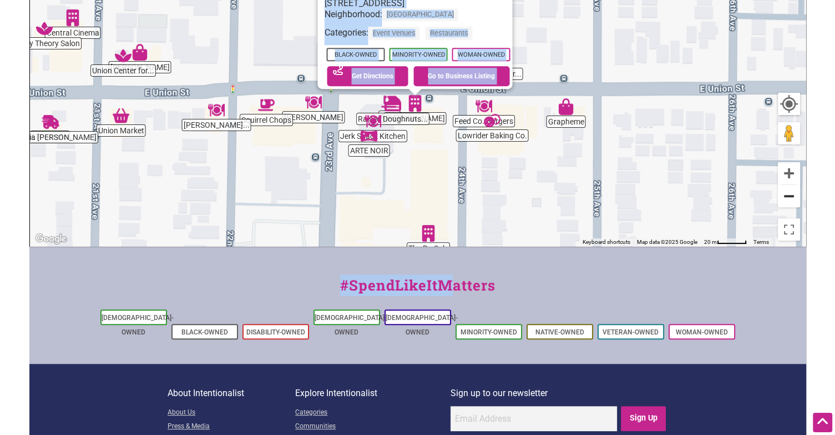
click at [785, 199] on button "Zoom out" at bounding box center [789, 196] width 22 height 22
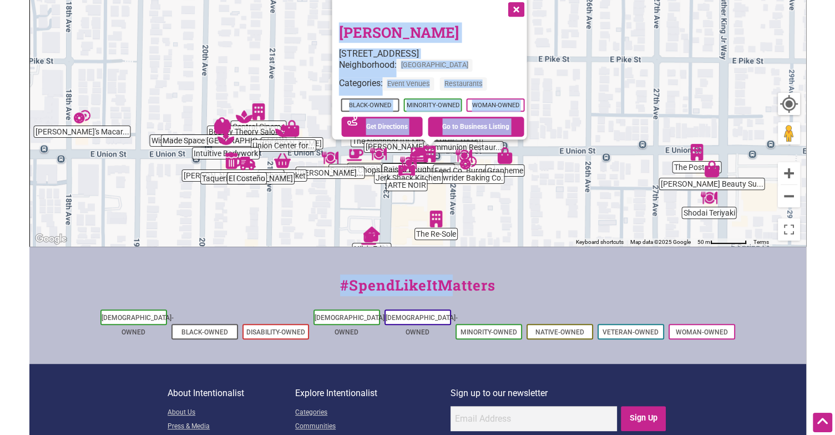
drag, startPoint x: 313, startPoint y: 110, endPoint x: 327, endPoint y: 204, distance: 94.9
click at [327, 204] on div "To navigate, press the arrow keys. [PERSON_NAME] [STREET_ADDRESS] Neighborhood:…" at bounding box center [418, 30] width 776 height 432
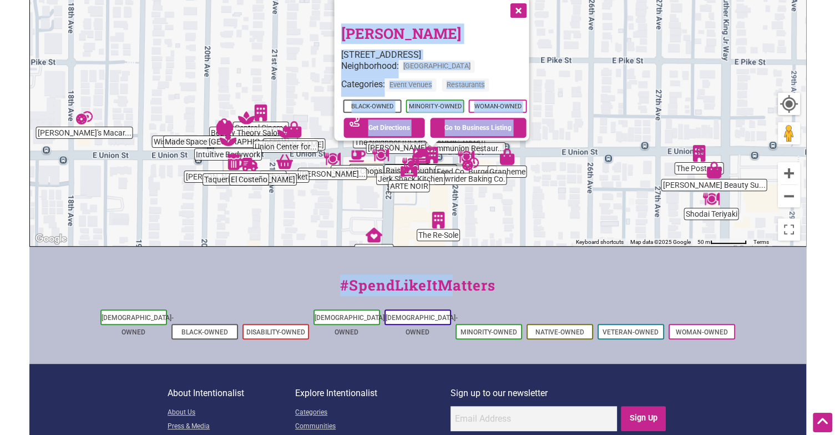
click at [261, 210] on div "To navigate, press the arrow keys. [PERSON_NAME] [STREET_ADDRESS] Neighborhood:…" at bounding box center [418, 30] width 776 height 432
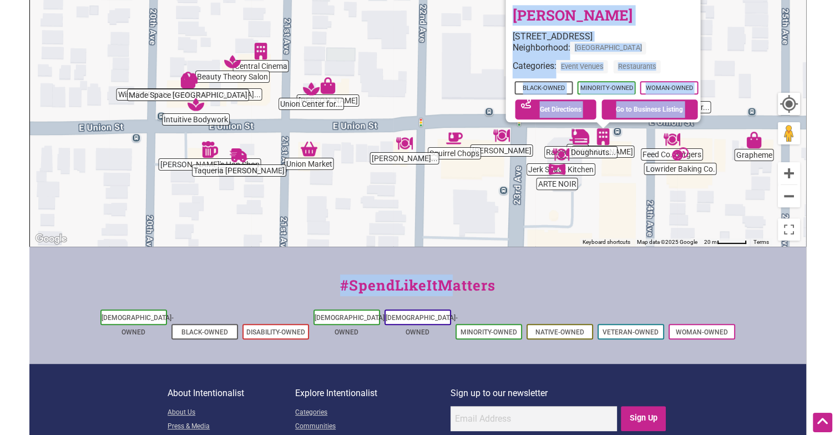
drag, startPoint x: 249, startPoint y: 78, endPoint x: 248, endPoint y: 105, distance: 27.2
click at [248, 105] on div "To navigate, press the arrow keys. [PERSON_NAME] [STREET_ADDRESS] Neighborhood:…" at bounding box center [418, 30] width 776 height 432
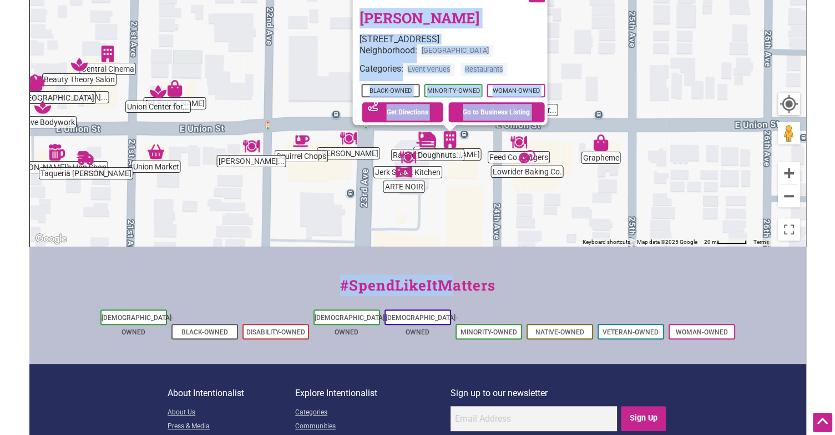
drag, startPoint x: 383, startPoint y: 186, endPoint x: 211, endPoint y: 192, distance: 172.7
click at [211, 192] on div "To navigate, press the arrow keys. [PERSON_NAME] [STREET_ADDRESS] Neighborhood:…" at bounding box center [418, 30] width 776 height 432
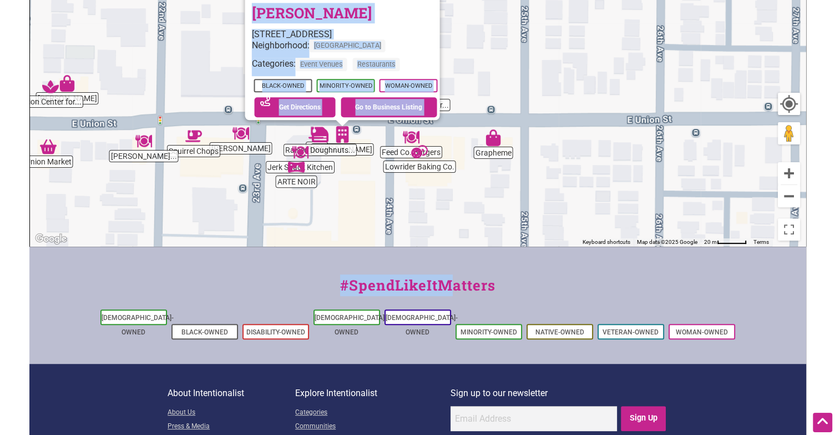
drag, startPoint x: 337, startPoint y: 174, endPoint x: 251, endPoint y: 169, distance: 86.7
click at [251, 169] on div "To navigate, press the arrow keys. [PERSON_NAME] [STREET_ADDRESS] Neighborhood:…" at bounding box center [418, 30] width 776 height 432
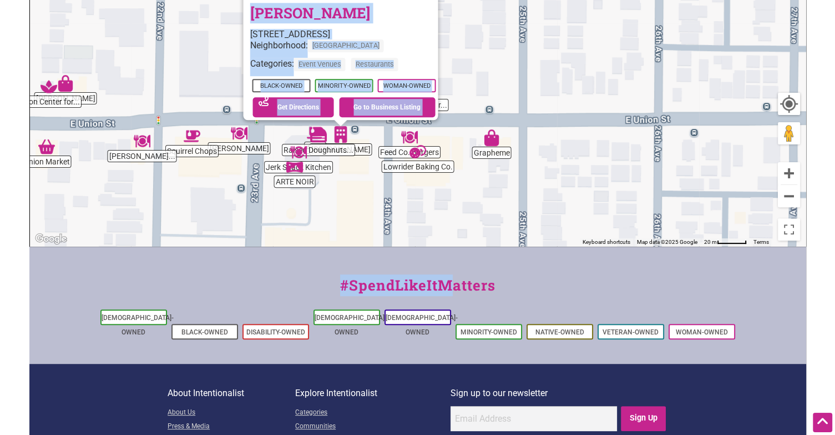
click at [384, 208] on div "To navigate, press the arrow keys. [PERSON_NAME] [STREET_ADDRESS] Neighborhood:…" at bounding box center [418, 30] width 776 height 432
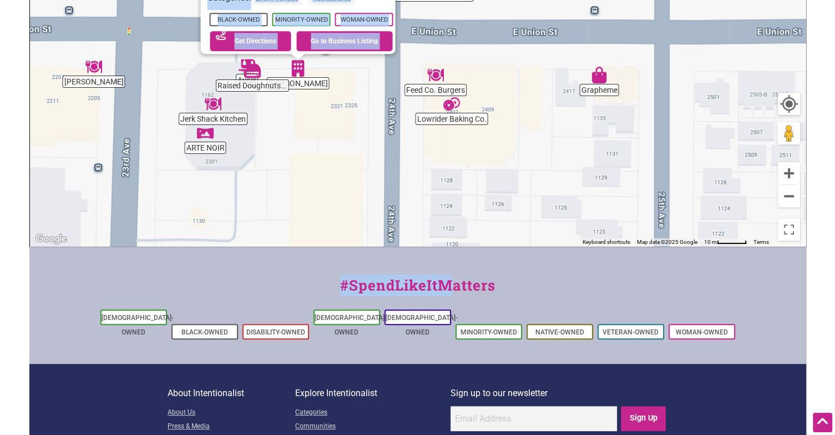
drag, startPoint x: 314, startPoint y: 160, endPoint x: 334, endPoint y: 197, distance: 42.2
click at [334, 197] on div "To navigate, press the arrow keys. [PERSON_NAME] [STREET_ADDRESS] Neighborhood:…" at bounding box center [418, 30] width 776 height 432
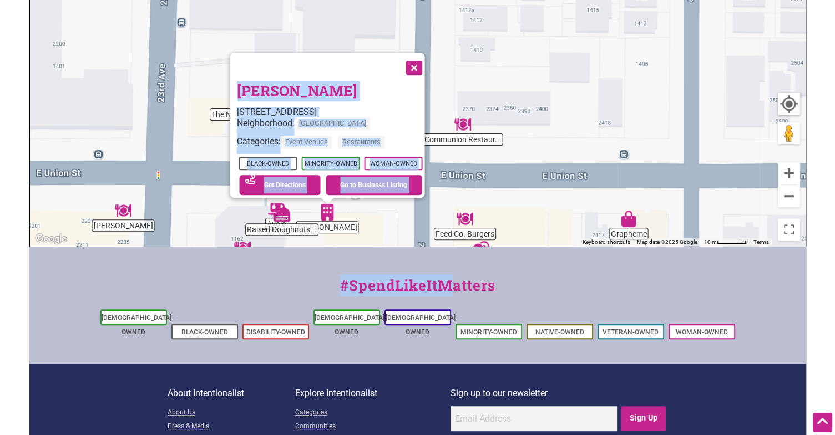
drag, startPoint x: 365, startPoint y: 105, endPoint x: 373, endPoint y: 219, distance: 114.6
click at [373, 219] on div "To navigate, press the arrow keys. [PERSON_NAME] [STREET_ADDRESS] Neighborhood:…" at bounding box center [418, 30] width 776 height 432
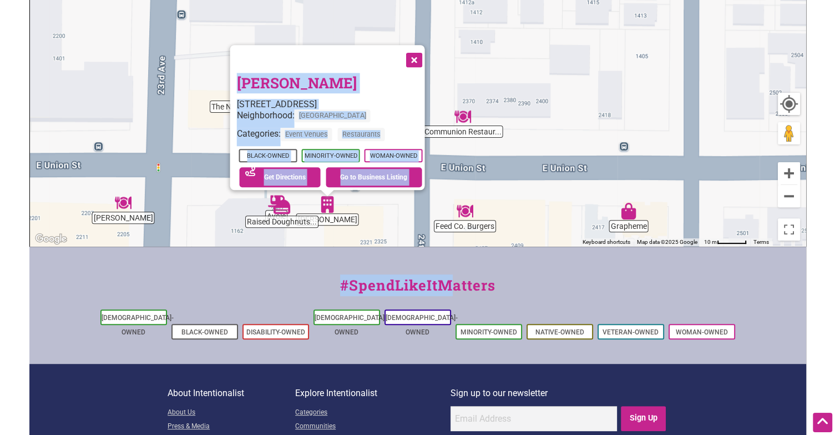
click at [418, 51] on button "Close" at bounding box center [413, 59] width 28 height 28
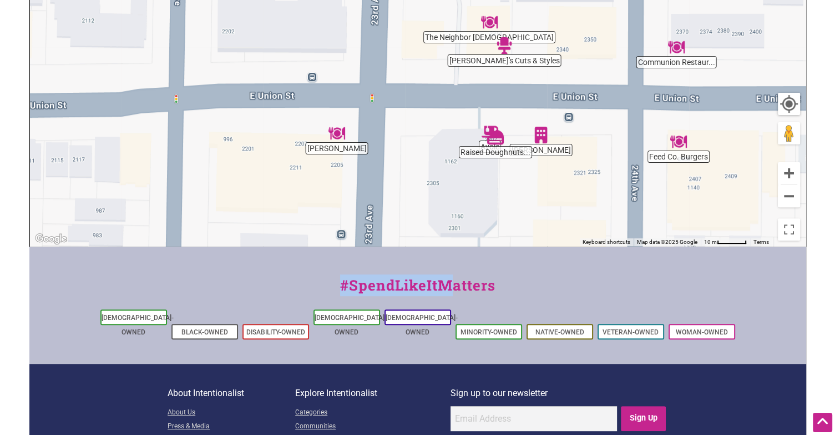
drag, startPoint x: 263, startPoint y: 165, endPoint x: 479, endPoint y: 97, distance: 226.9
click at [479, 97] on div "To navigate, press the arrow keys." at bounding box center [418, 30] width 776 height 432
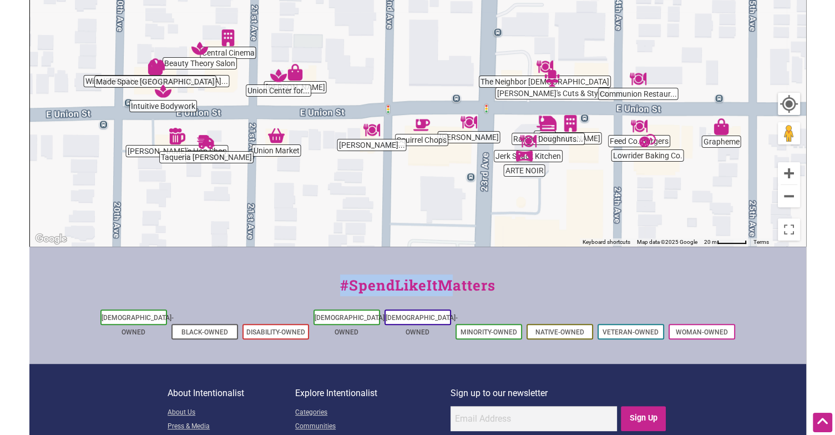
drag, startPoint x: 578, startPoint y: 210, endPoint x: 600, endPoint y: 179, distance: 37.9
click at [600, 179] on div "To navigate, press the arrow keys." at bounding box center [418, 30] width 776 height 432
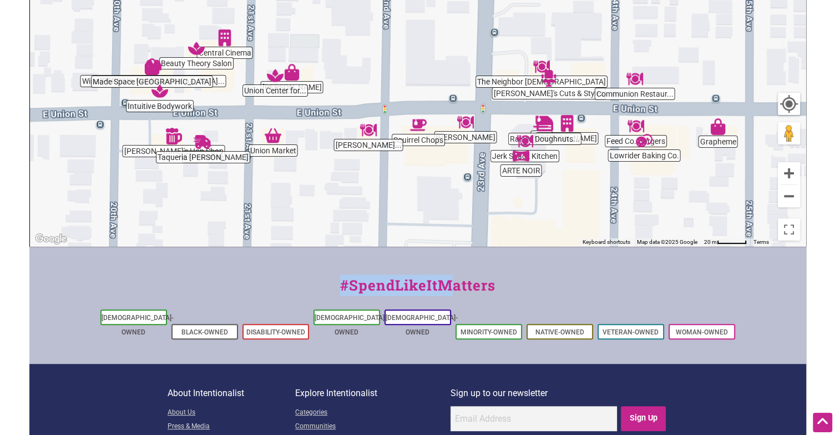
click at [148, 154] on div "To navigate, press the arrow keys." at bounding box center [418, 30] width 776 height 432
click at [171, 131] on img "Chuck's Hop Shop" at bounding box center [173, 136] width 17 height 17
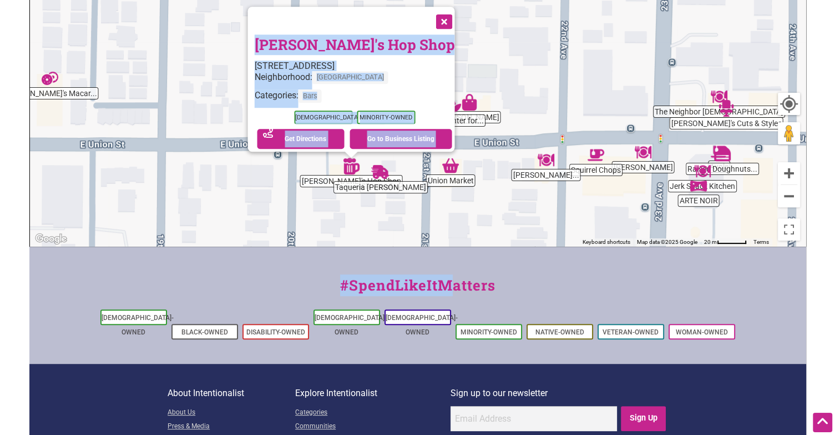
drag, startPoint x: 375, startPoint y: 70, endPoint x: 305, endPoint y: 221, distance: 166.9
click at [305, 221] on div "To navigate, press the arrow keys. [PERSON_NAME]'s Hop Shop [STREET_ADDRESS] Ne…" at bounding box center [418, 30] width 776 height 432
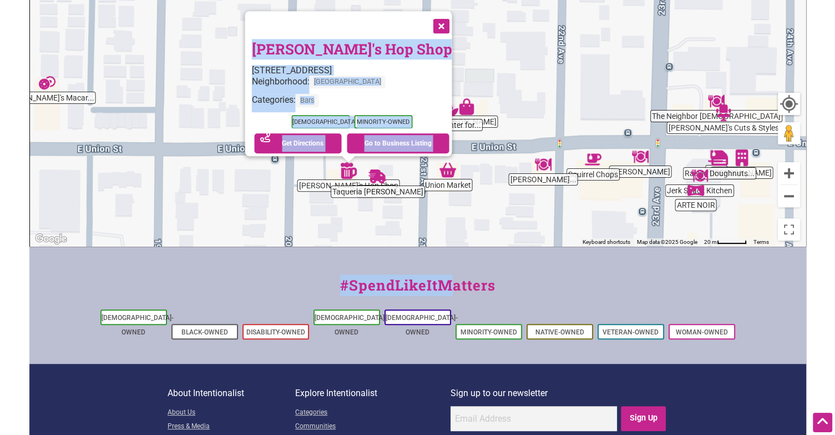
click at [426, 14] on button "Close" at bounding box center [440, 25] width 28 height 28
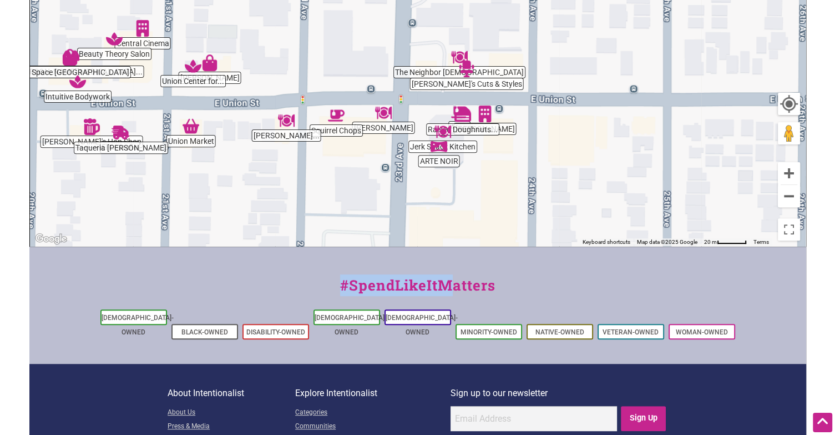
drag, startPoint x: 541, startPoint y: 103, endPoint x: 315, endPoint y: 51, distance: 231.4
click at [315, 51] on div "To navigate, press the arrow keys." at bounding box center [418, 30] width 776 height 432
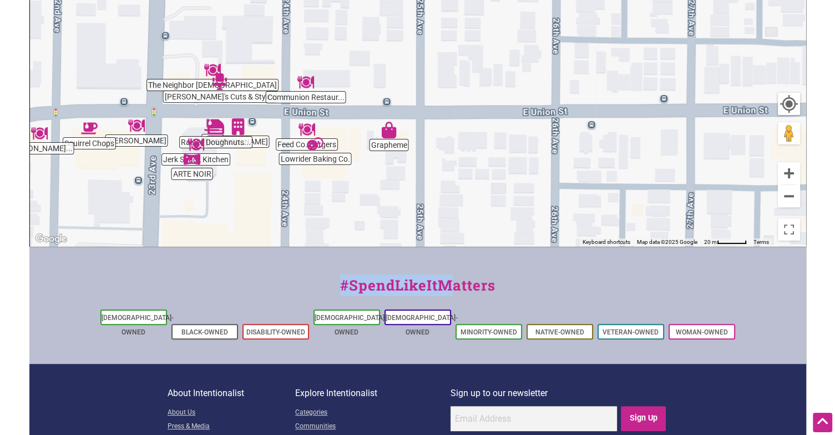
drag, startPoint x: 617, startPoint y: 191, endPoint x: 354, endPoint y: 201, distance: 263.3
click at [354, 201] on div "To navigate, press the arrow keys." at bounding box center [418, 30] width 776 height 432
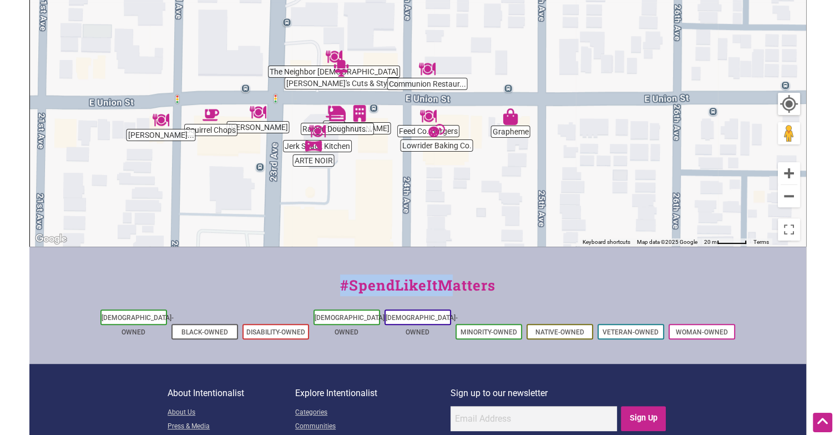
drag, startPoint x: 558, startPoint y: 175, endPoint x: 677, endPoint y: 161, distance: 119.6
click at [677, 161] on div "To navigate, press the arrow keys." at bounding box center [418, 30] width 776 height 432
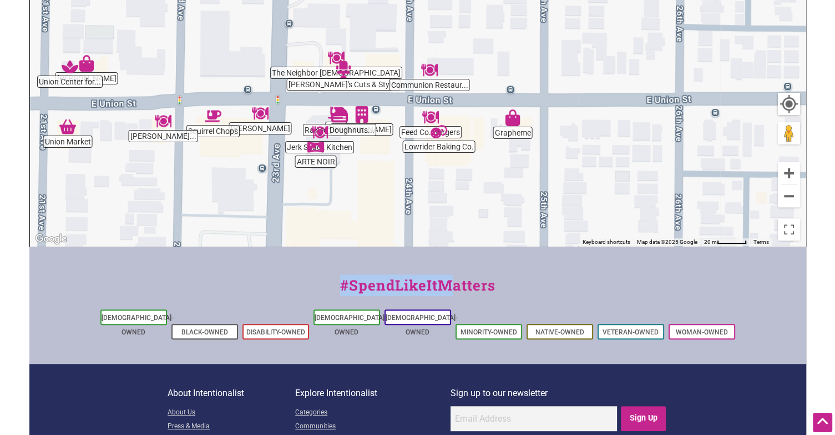
drag, startPoint x: 239, startPoint y: 46, endPoint x: 314, endPoint y: 181, distance: 154.8
click at [314, 181] on div "To navigate, press the arrow keys." at bounding box center [418, 30] width 776 height 432
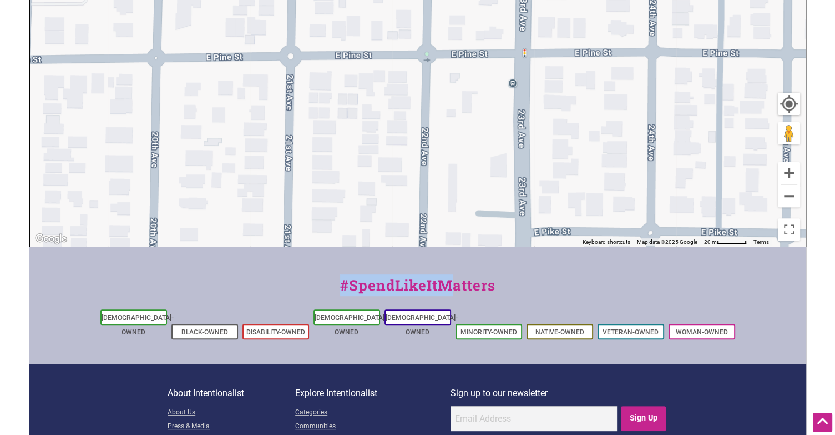
drag, startPoint x: 321, startPoint y: 67, endPoint x: 443, endPoint y: 161, distance: 154.3
click at [443, 161] on div "To navigate, press the arrow keys." at bounding box center [418, 30] width 776 height 432
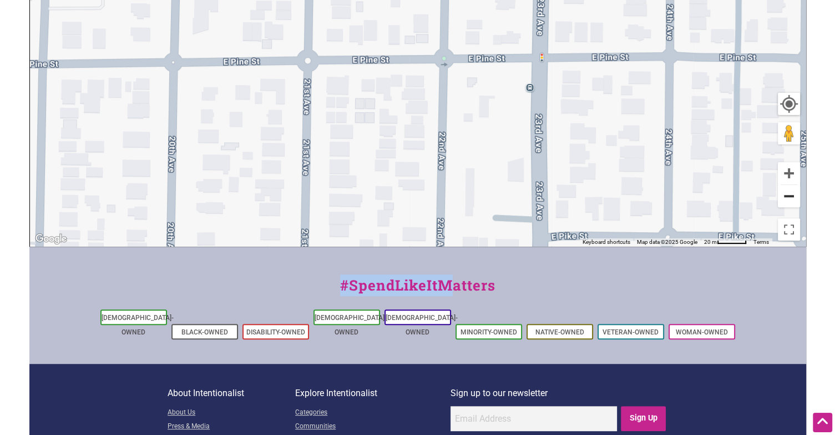
click at [785, 192] on button "Zoom out" at bounding box center [789, 196] width 22 height 22
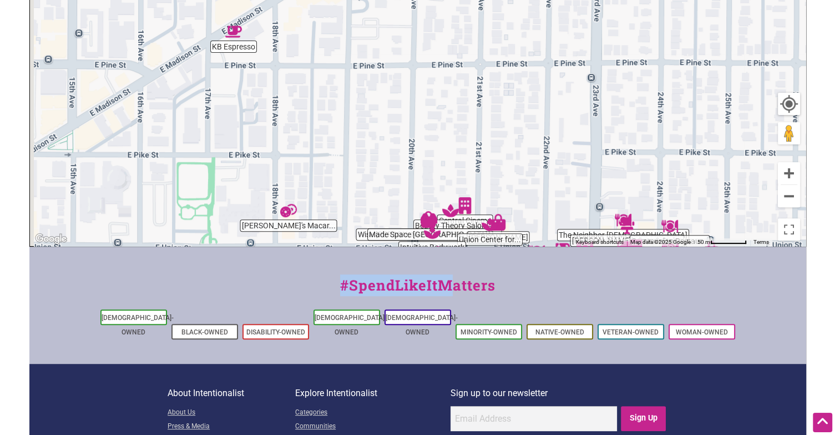
drag, startPoint x: 362, startPoint y: 74, endPoint x: 512, endPoint y: 68, distance: 149.9
click at [512, 68] on div "To navigate, press the arrow keys." at bounding box center [418, 30] width 776 height 432
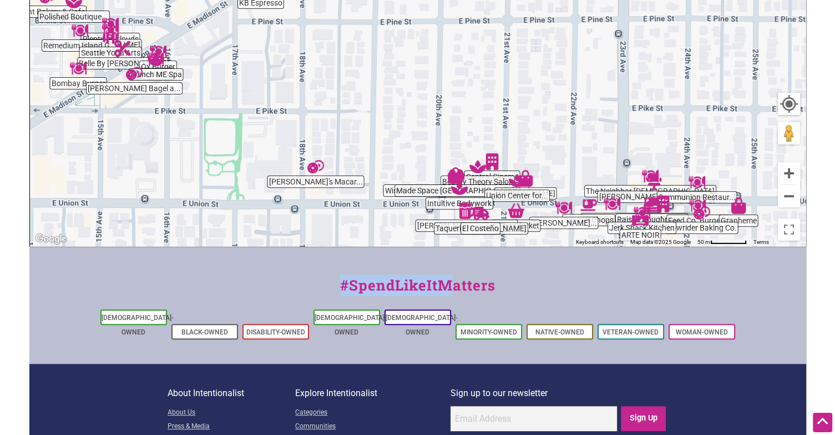
click at [315, 164] on img "Alexandra's Macarons & Cafe" at bounding box center [315, 166] width 17 height 17
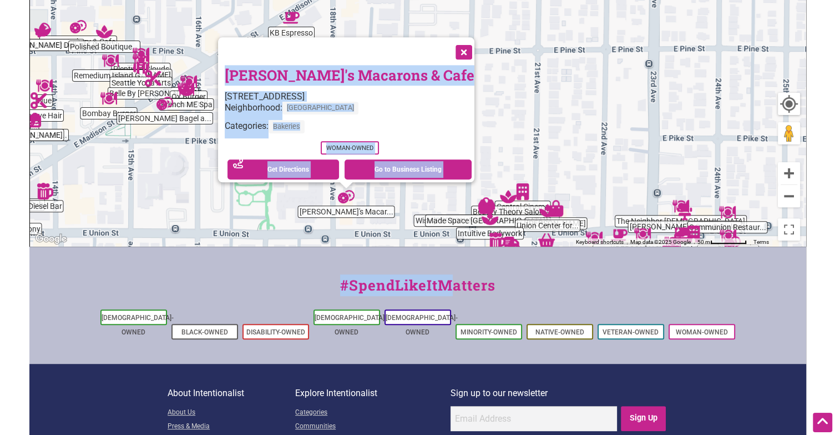
drag, startPoint x: 375, startPoint y: 183, endPoint x: 342, endPoint y: 290, distance: 112.7
click at [342, 290] on div "Intentionalist Spend like it matters 0 Add a Business Map Blog Store Offers Int…" at bounding box center [417, 94] width 777 height 861
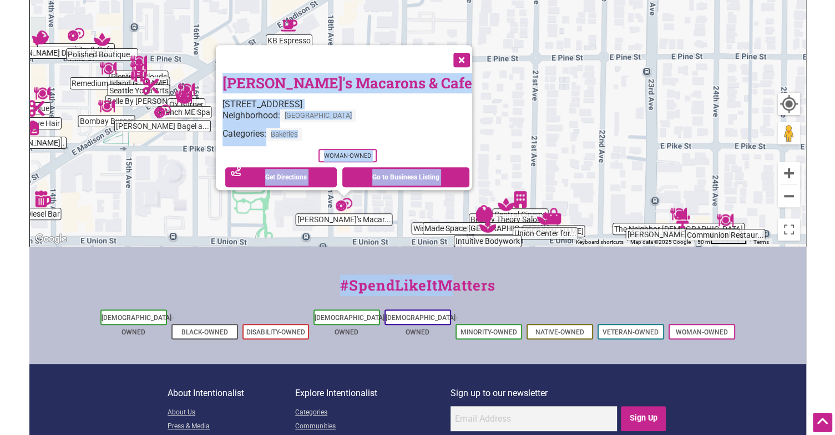
click at [447, 46] on button "Close" at bounding box center [461, 59] width 28 height 28
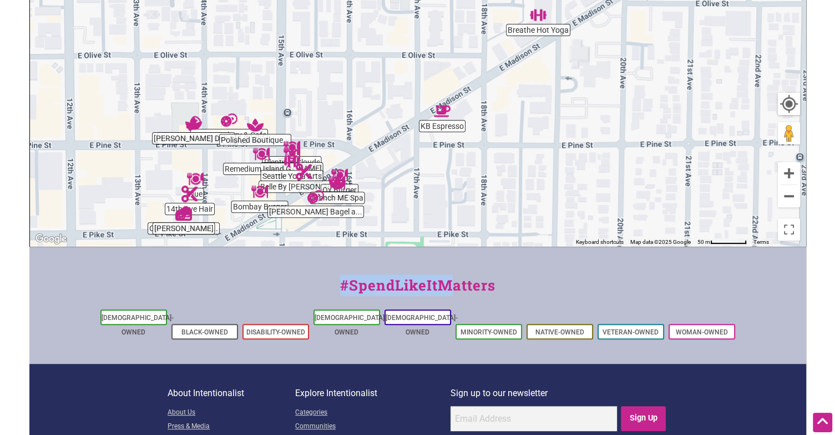
drag, startPoint x: 360, startPoint y: 26, endPoint x: 524, endPoint y: 117, distance: 187.8
click at [524, 117] on div "To navigate, press the arrow keys." at bounding box center [418, 30] width 776 height 432
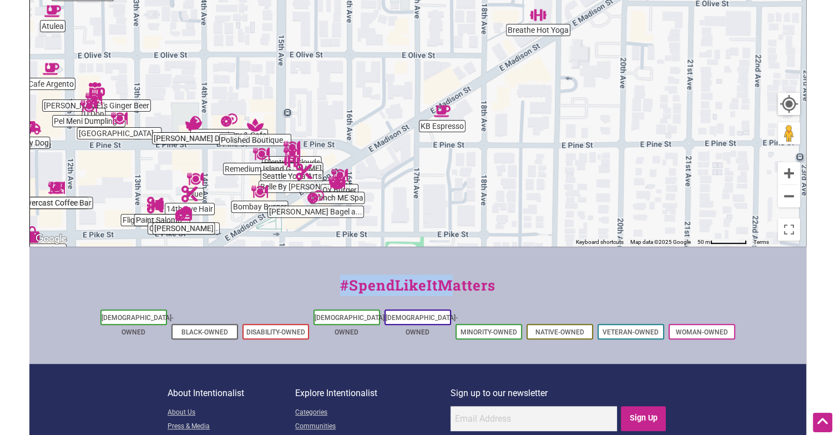
click at [404, 177] on div "To navigate, press the arrow keys." at bounding box center [418, 30] width 776 height 432
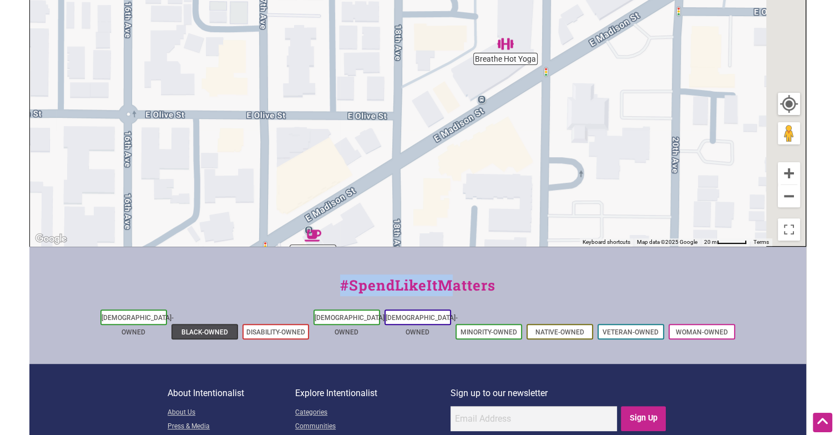
drag, startPoint x: 386, startPoint y: 102, endPoint x: 203, endPoint y: 314, distance: 280.1
click at [203, 314] on div "Intentionalist Spend like it matters 0 Add a Business Map Blog Store Offers Int…" at bounding box center [417, 94] width 777 height 861
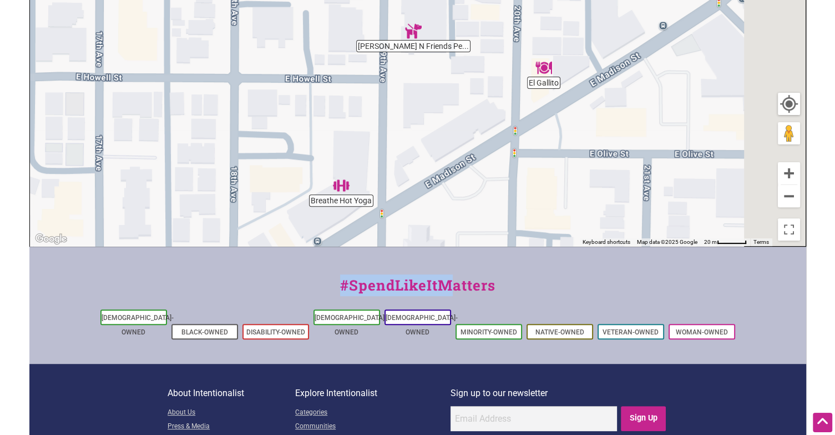
drag, startPoint x: 548, startPoint y: 109, endPoint x: 262, endPoint y: 302, distance: 344.9
click at [262, 302] on div "Intentionalist Spend like it matters 0 Add a Business Map Blog Store Offers Int…" at bounding box center [417, 94] width 777 height 861
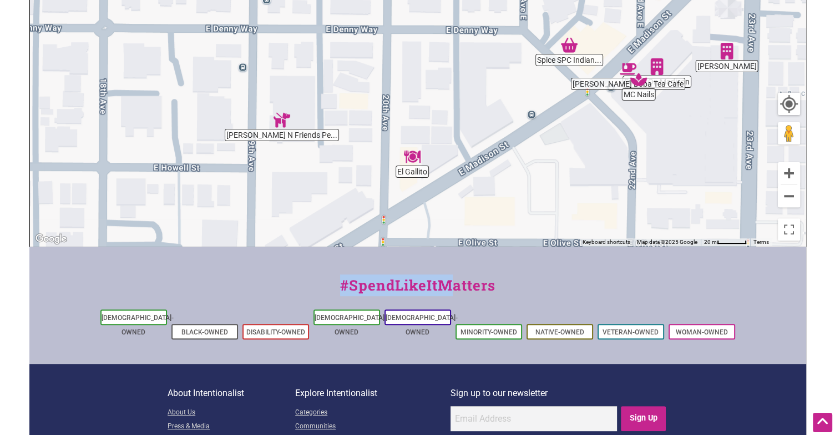
click at [409, 157] on img "El Gallito" at bounding box center [412, 156] width 17 height 17
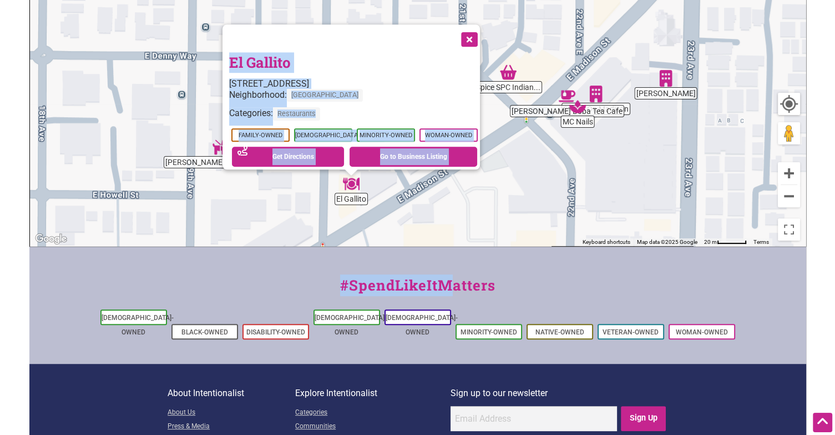
drag, startPoint x: 465, startPoint y: 76, endPoint x: 386, endPoint y: 267, distance: 206.8
click at [386, 267] on div "Intentionalist Spend like it matters 0 Add a Business Map Blog Store Offers Int…" at bounding box center [417, 94] width 777 height 861
click at [468, 28] on button "Close" at bounding box center [469, 38] width 28 height 28
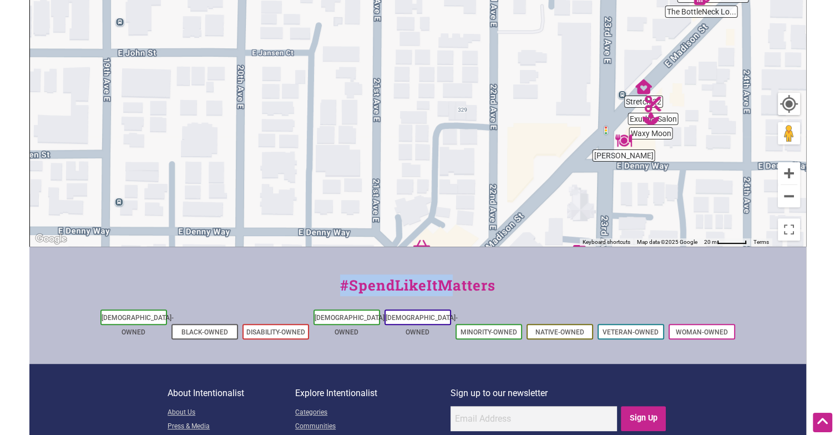
drag, startPoint x: 642, startPoint y: 104, endPoint x: 527, endPoint y: 330, distance: 253.2
click at [527, 330] on div "Intentionalist Spend like it matters 0 Add a Business Map Blog Store Offers Int…" at bounding box center [417, 94] width 777 height 861
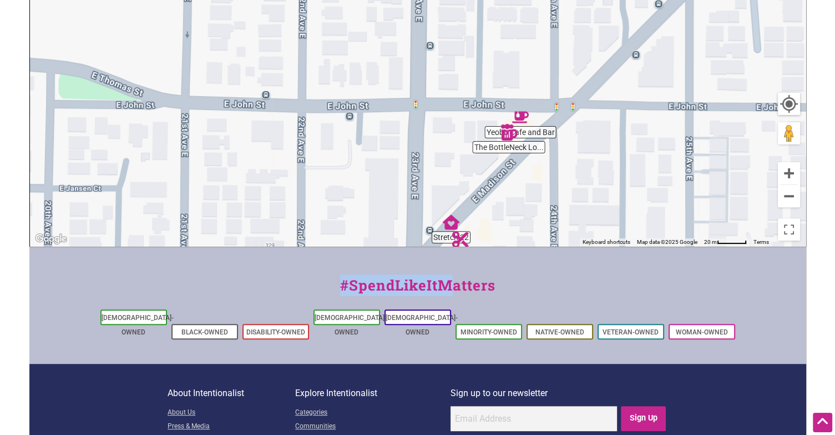
drag, startPoint x: 682, startPoint y: 144, endPoint x: 507, endPoint y: 228, distance: 194.1
click at [507, 228] on div "To navigate, press the arrow keys." at bounding box center [418, 30] width 776 height 432
click at [522, 147] on div "To navigate, press the arrow keys." at bounding box center [418, 30] width 776 height 432
click at [504, 128] on img "The BottleNeck Lounge" at bounding box center [508, 131] width 17 height 17
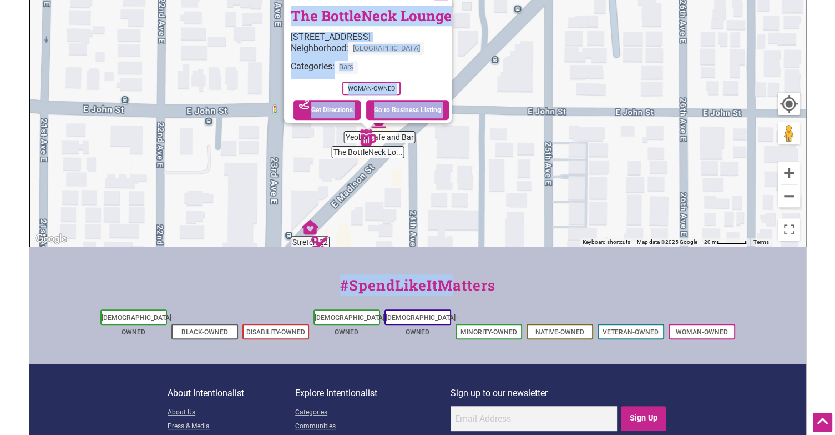
drag, startPoint x: 460, startPoint y: 94, endPoint x: 414, endPoint y: 194, distance: 109.3
click at [414, 194] on div "To navigate, press the arrow keys. The [GEOGRAPHIC_DATA] [STREET_ADDRESS] Neigh…" at bounding box center [418, 30] width 776 height 432
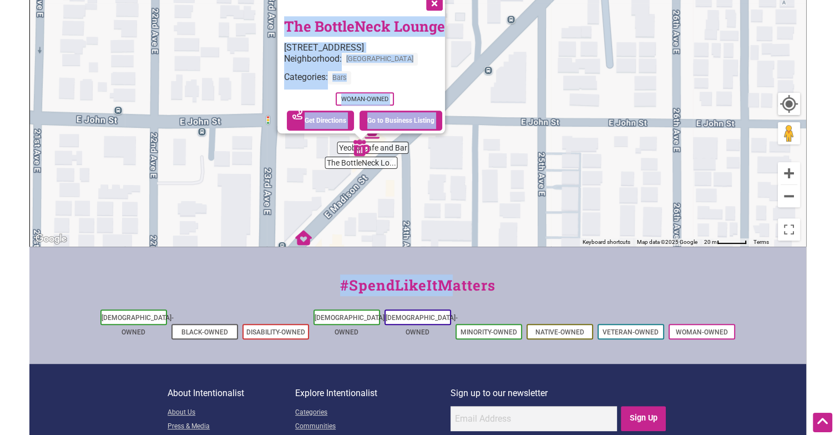
click at [397, 142] on div "To navigate, press the arrow keys. The [GEOGRAPHIC_DATA] [STREET_ADDRESS] Neigh…" at bounding box center [418, 30] width 776 height 432
click at [395, 149] on div "To navigate, press the arrow keys. The [GEOGRAPHIC_DATA] [STREET_ADDRESS] Neigh…" at bounding box center [418, 30] width 776 height 432
click at [382, 148] on div "To navigate, press the arrow keys. The [GEOGRAPHIC_DATA] [STREET_ADDRESS] Neigh…" at bounding box center [418, 30] width 776 height 432
click at [440, 166] on div "To navigate, press the arrow keys. The [GEOGRAPHIC_DATA] [STREET_ADDRESS] Neigh…" at bounding box center [418, 30] width 776 height 432
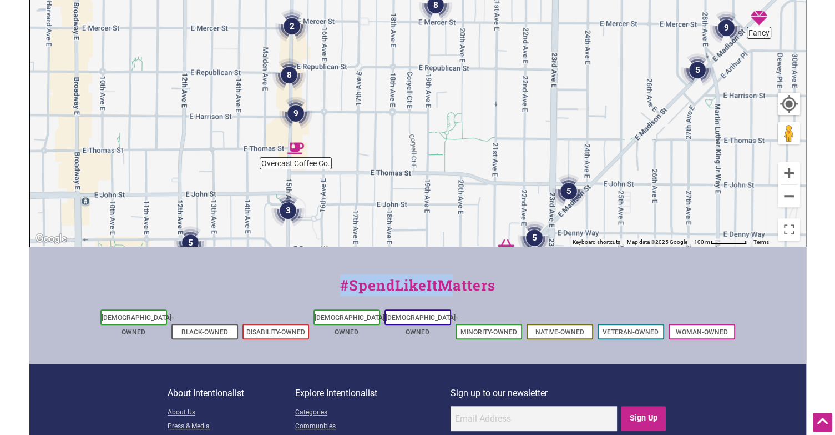
drag, startPoint x: 288, startPoint y: 176, endPoint x: 447, endPoint y: 206, distance: 161.4
click at [447, 206] on div "To navigate, press the arrow keys." at bounding box center [418, 30] width 776 height 432
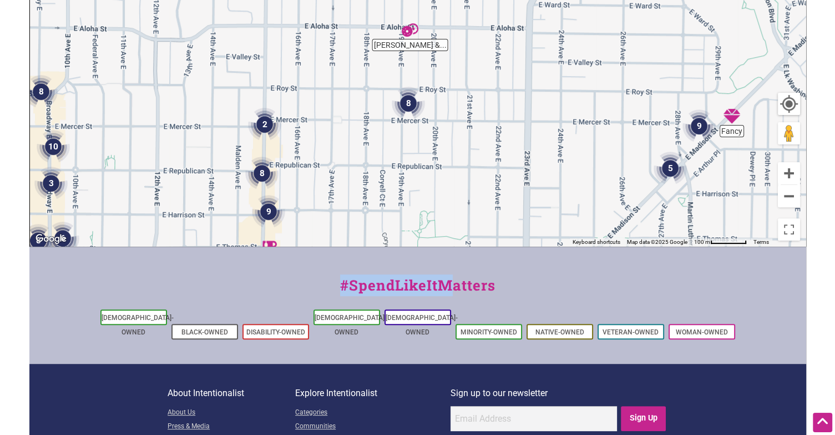
drag, startPoint x: 446, startPoint y: 75, endPoint x: 417, endPoint y: 176, distance: 105.0
click at [417, 176] on div "To navigate, press the arrow keys." at bounding box center [418, 30] width 776 height 432
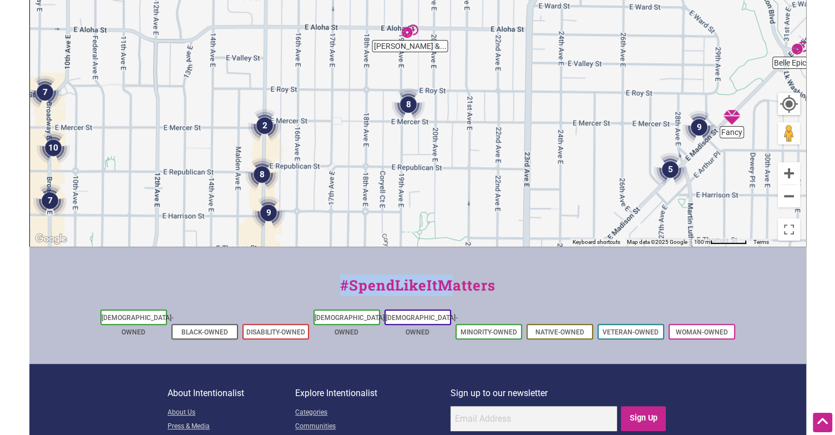
click at [405, 102] on img "8" at bounding box center [408, 104] width 33 height 33
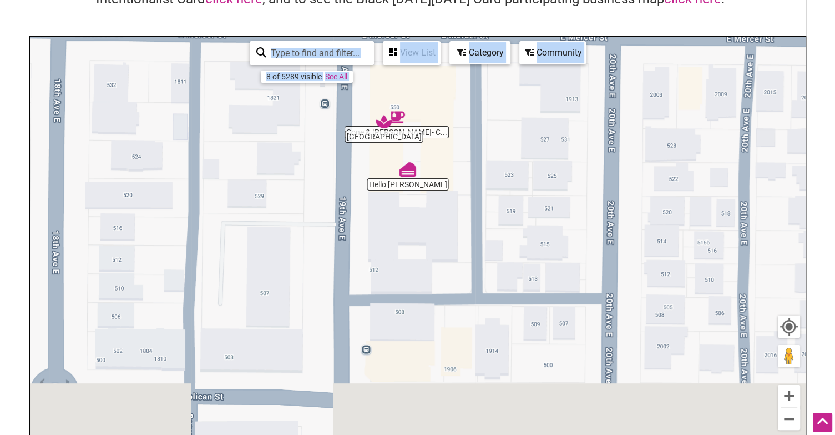
scroll to position [58, 0]
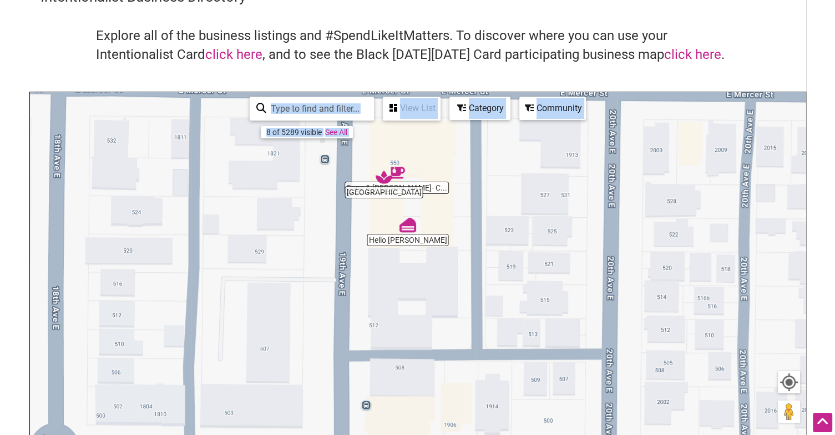
drag, startPoint x: 443, startPoint y: 35, endPoint x: 403, endPoint y: -10, distance: 60.5
click at [403, 0] on html "× Menu 0 Add a Business Map Blog Store Offers Intentionalist Cards Buy Black Ca…" at bounding box center [417, 159] width 835 height 435
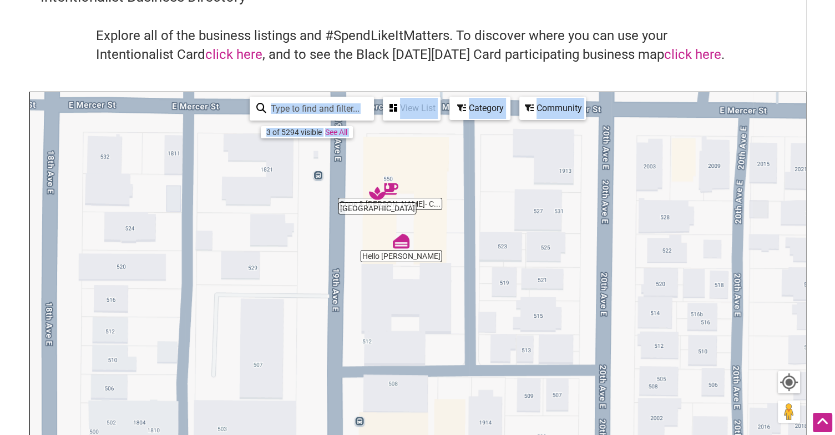
drag, startPoint x: 473, startPoint y: 223, endPoint x: 451, endPoint y: 259, distance: 42.8
click at [451, 259] on div "To navigate, press the arrow keys." at bounding box center [418, 308] width 776 height 432
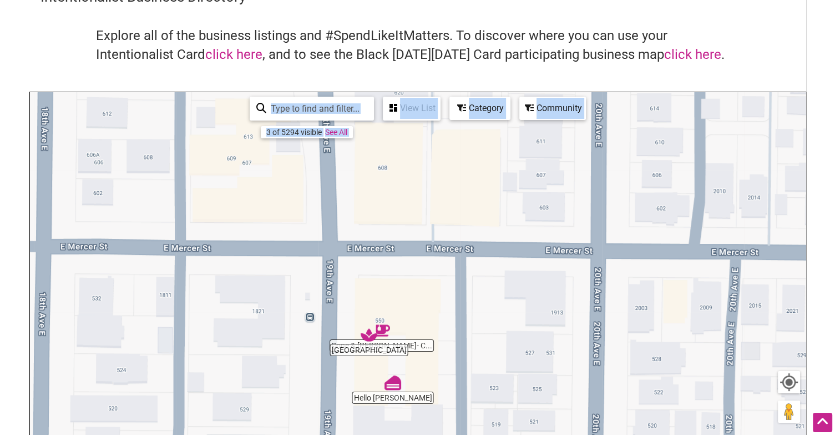
drag, startPoint x: 451, startPoint y: 259, endPoint x: 453, endPoint y: 403, distance: 144.3
click at [453, 403] on div "To navigate, press the arrow keys." at bounding box center [418, 308] width 776 height 432
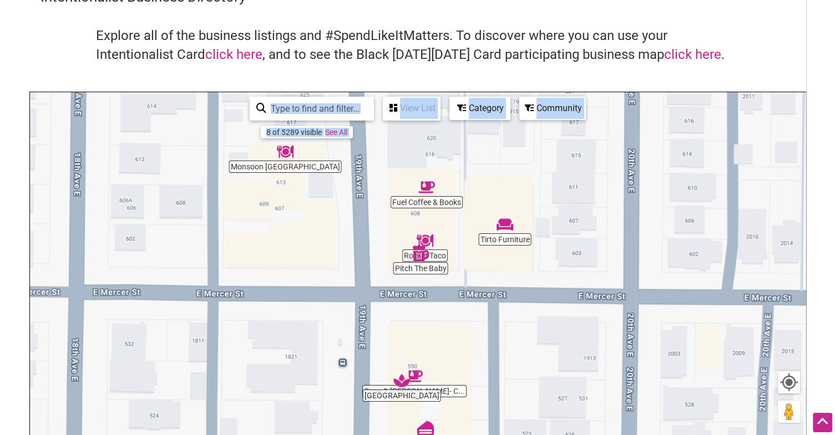
drag, startPoint x: 457, startPoint y: 248, endPoint x: 491, endPoint y: 295, distance: 57.7
click at [491, 295] on div "To navigate, press the arrow keys." at bounding box center [418, 308] width 776 height 432
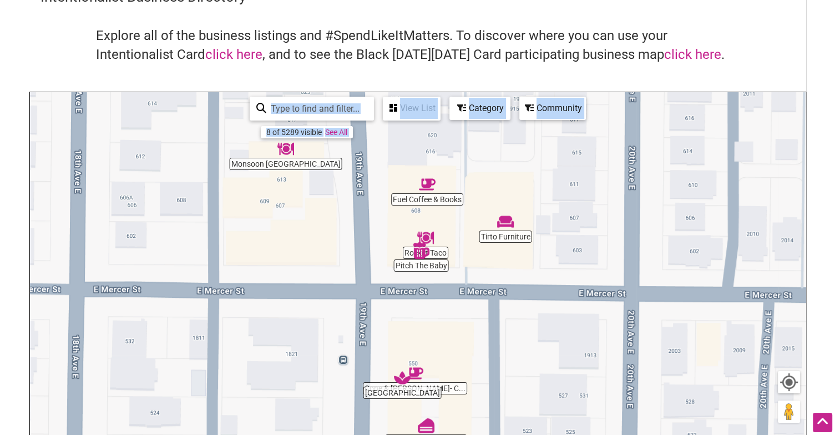
click at [437, 250] on div "To navigate, press the arrow keys." at bounding box center [418, 308] width 776 height 432
click at [440, 115] on div "Category" at bounding box center [411, 108] width 55 height 21
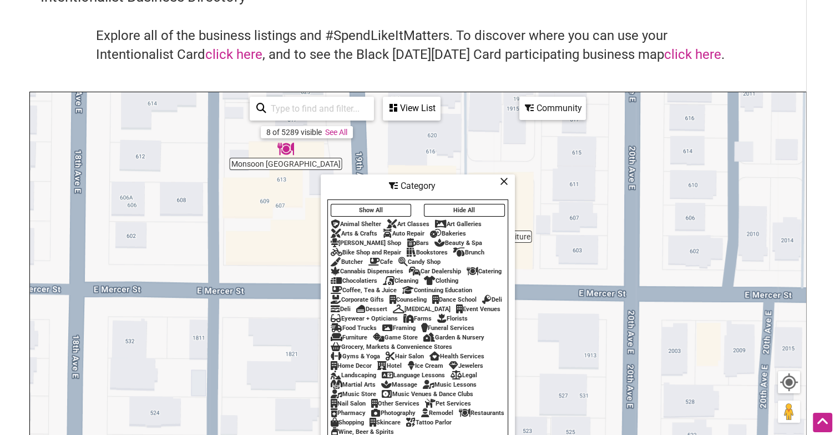
click at [440, 108] on div "Community" at bounding box center [411, 108] width 55 height 21
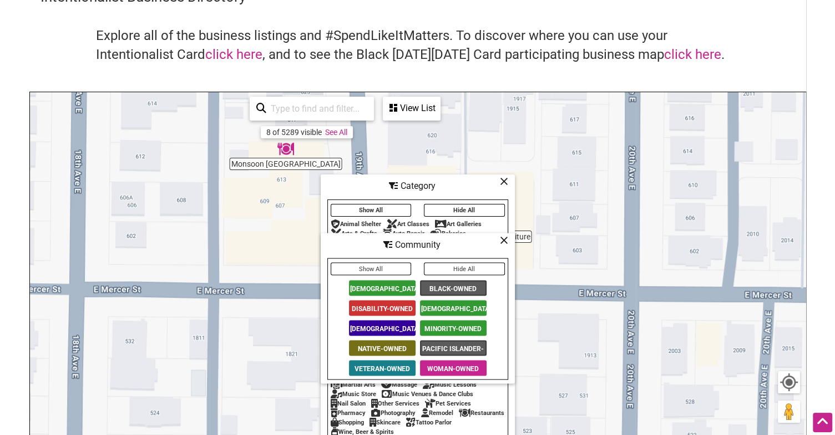
click at [448, 284] on span "Black-Owned" at bounding box center [453, 288] width 67 height 16
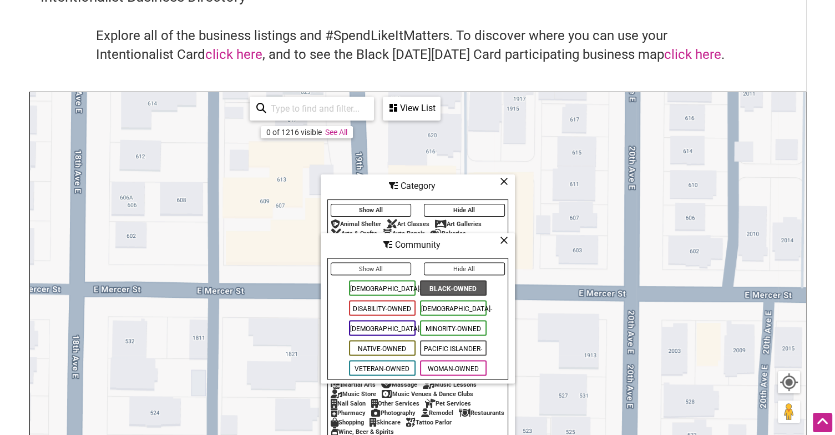
click at [458, 326] on span "Minority-Owned" at bounding box center [453, 328] width 67 height 16
click at [632, 317] on div "To navigate, press the arrow keys." at bounding box center [418, 308] width 776 height 432
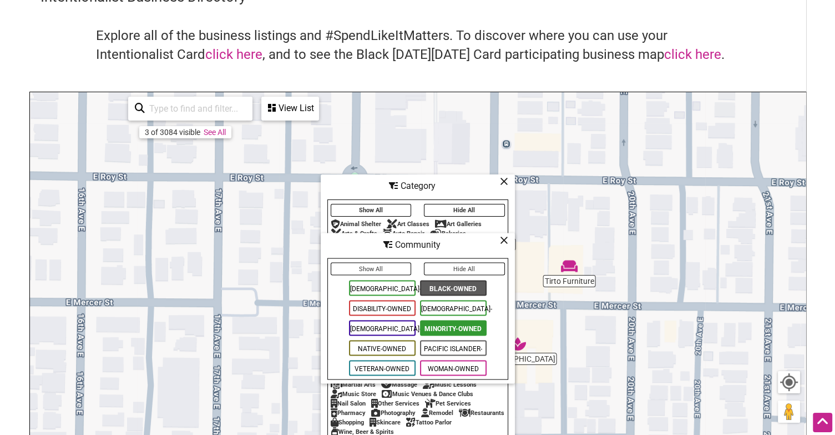
click at [499, 180] on div "Category" at bounding box center [418, 185] width 192 height 21
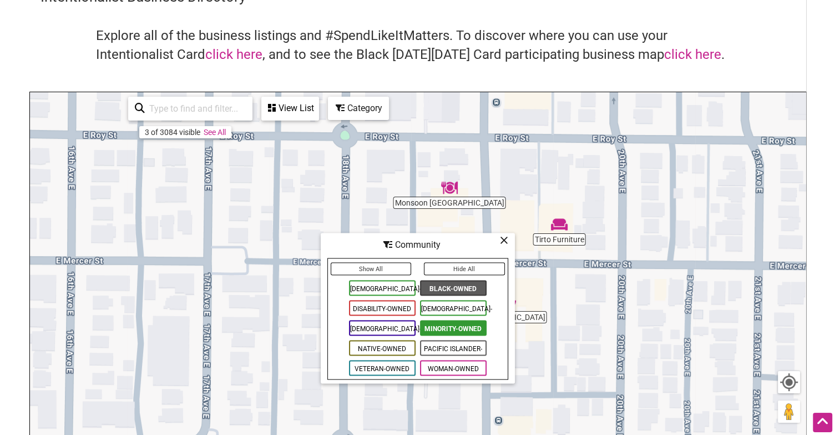
drag, startPoint x: 635, startPoint y: 388, endPoint x: 608, endPoint y: 250, distance: 140.2
click at [608, 250] on div "To navigate, press the arrow keys." at bounding box center [418, 308] width 776 height 432
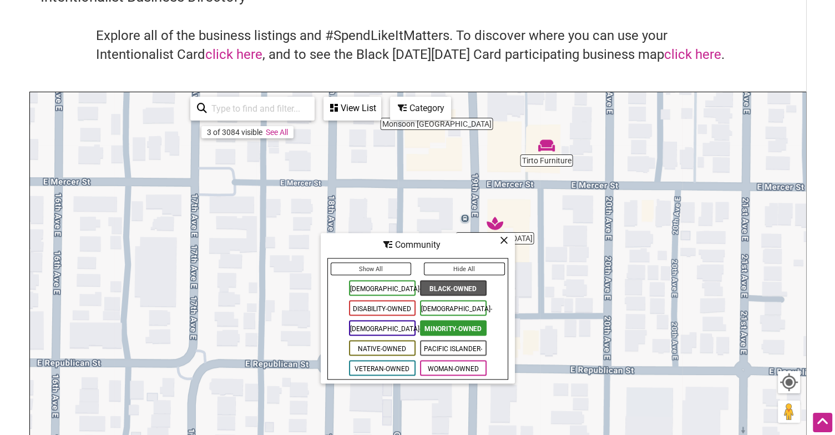
click at [506, 240] on icon at bounding box center [504, 240] width 8 height 1
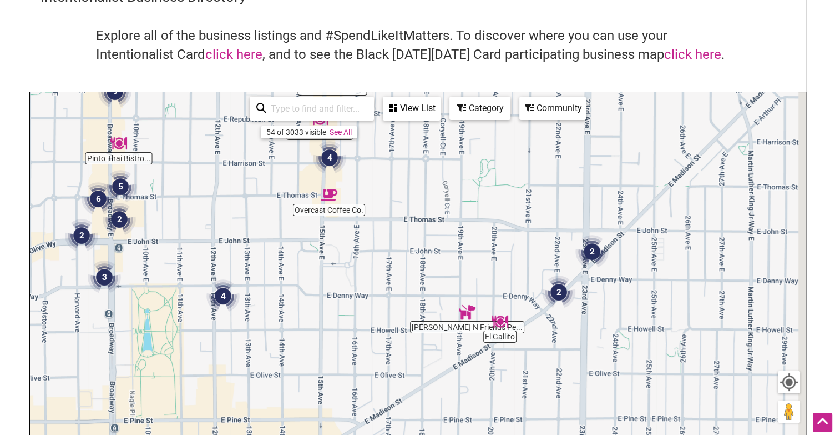
drag, startPoint x: 332, startPoint y: 365, endPoint x: 204, endPoint y: 138, distance: 261.4
click at [204, 138] on div "To navigate, press the arrow keys." at bounding box center [418, 308] width 776 height 432
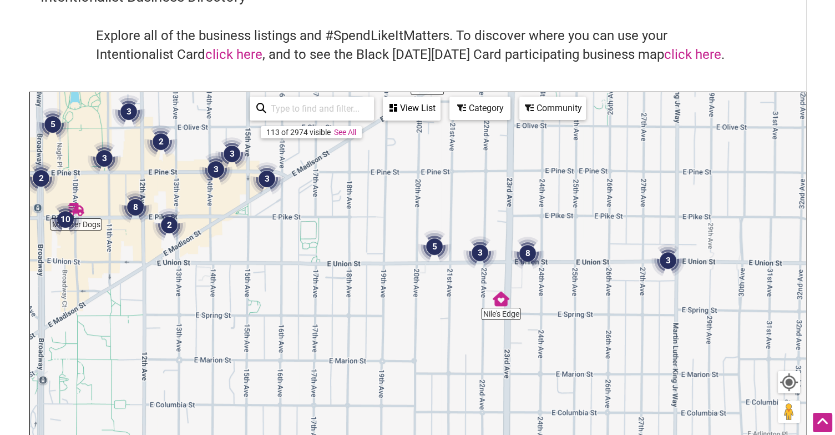
drag, startPoint x: 482, startPoint y: 344, endPoint x: 427, endPoint y: 112, distance: 238.5
click at [427, 112] on div "El Farol Mexican... Monster Dogs El [PERSON_NAME] N Friends Pe... Nile's Edge O…" at bounding box center [418, 308] width 776 height 432
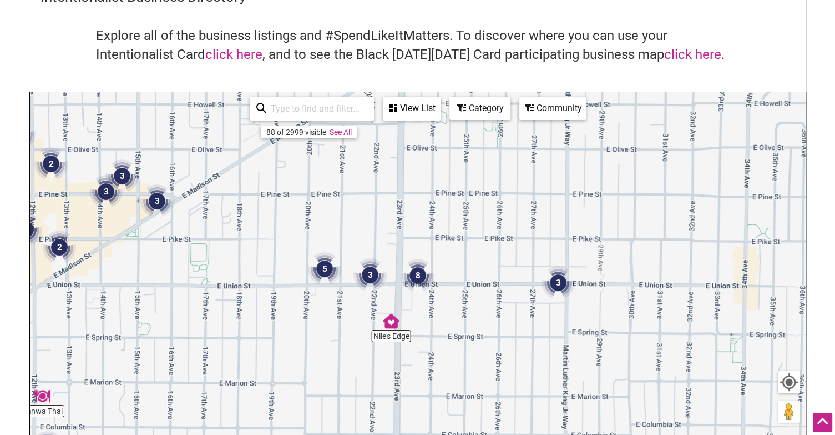
drag, startPoint x: 549, startPoint y: 218, endPoint x: 451, endPoint y: 239, distance: 101.1
click at [451, 239] on div "To navigate, press the arrow keys." at bounding box center [418, 308] width 776 height 432
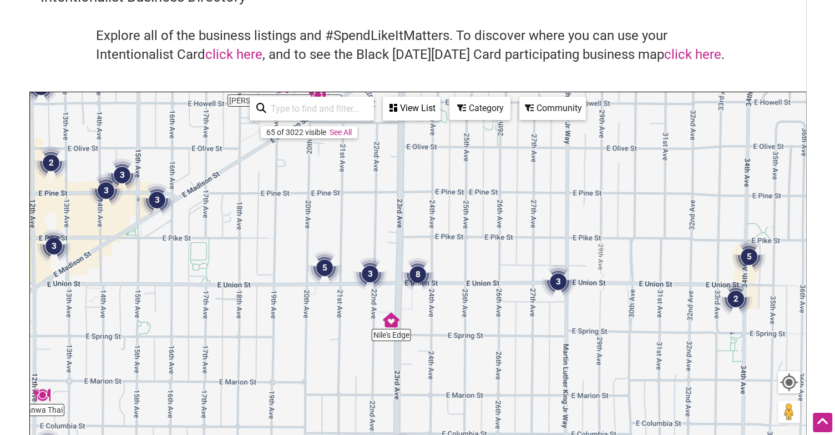
click at [464, 337] on div "To navigate, press the arrow keys." at bounding box center [418, 308] width 776 height 432
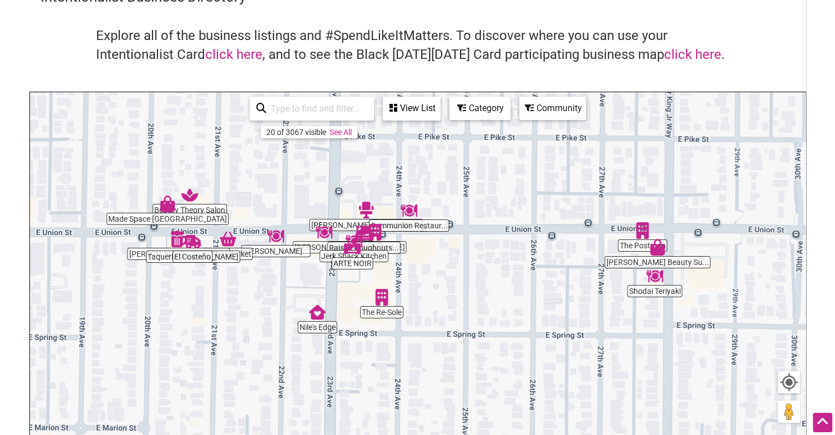
click at [436, 326] on div "To navigate, press the arrow keys." at bounding box center [418, 308] width 776 height 432
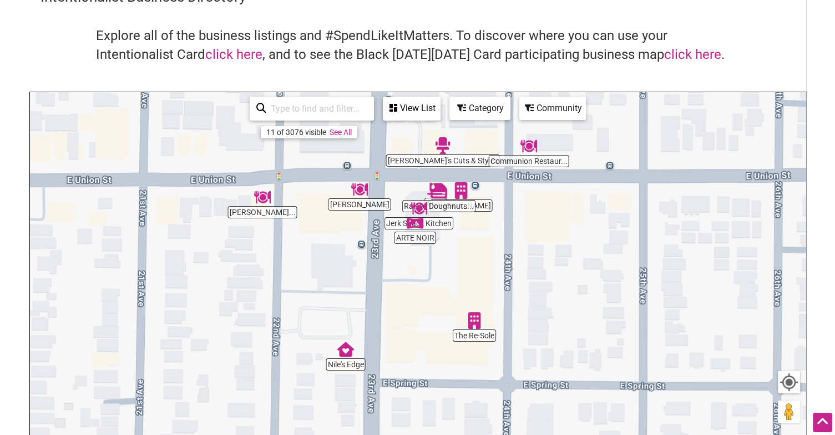
drag, startPoint x: 383, startPoint y: 260, endPoint x: 564, endPoint y: 309, distance: 187.5
click at [564, 309] on div "To navigate, press the arrow keys." at bounding box center [418, 308] width 776 height 432
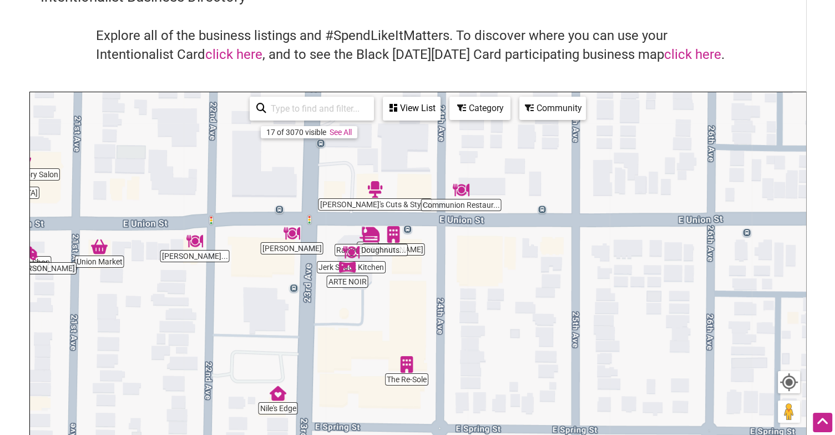
drag, startPoint x: 232, startPoint y: 248, endPoint x: 141, endPoint y: 287, distance: 99.2
click at [141, 287] on div "To navigate, press the arrow keys." at bounding box center [418, 308] width 776 height 432
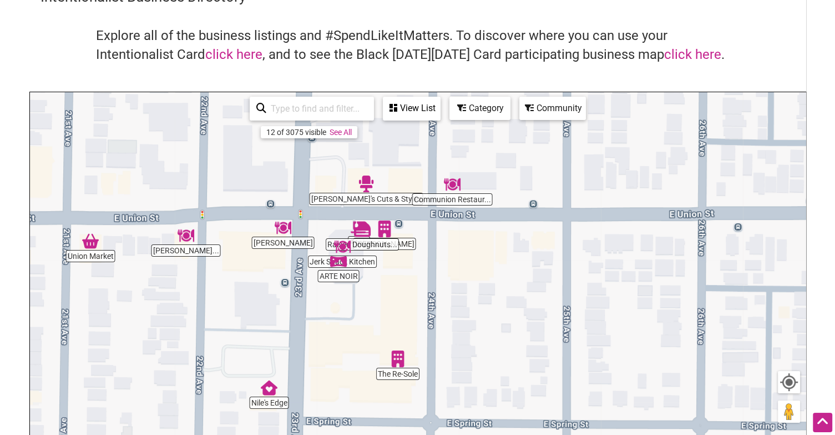
click at [395, 287] on div "To navigate, press the arrow keys." at bounding box center [418, 308] width 776 height 432
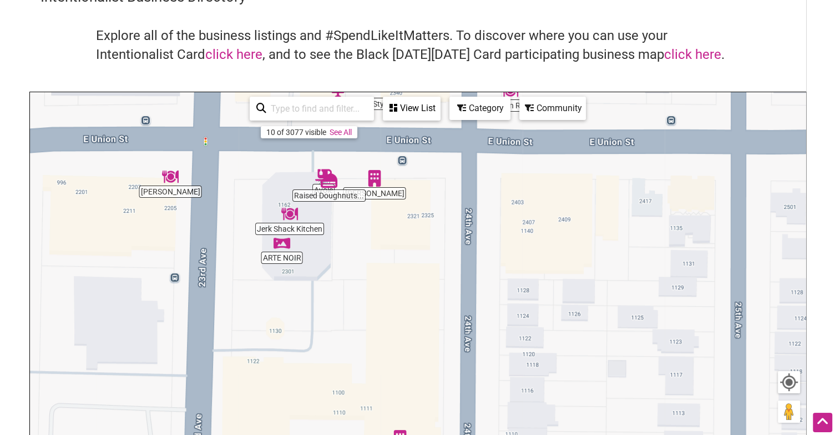
click at [378, 244] on div "To navigate, press the arrow keys." at bounding box center [418, 308] width 776 height 432
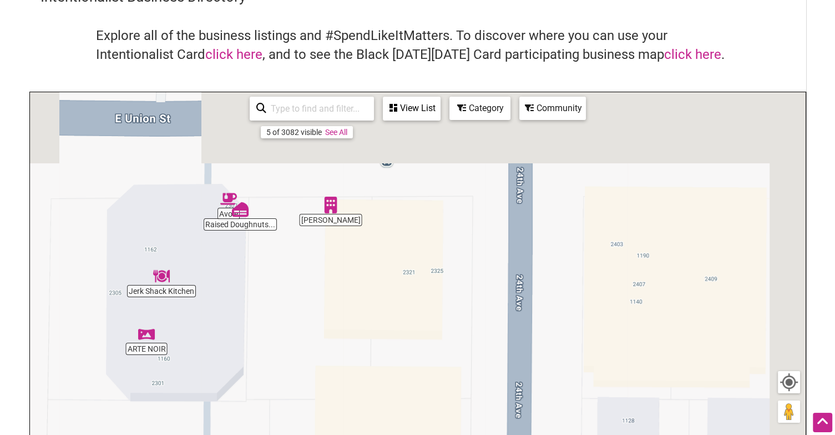
drag, startPoint x: 370, startPoint y: 195, endPoint x: 316, endPoint y: 348, distance: 162.5
click at [316, 348] on div "To navigate, press the arrow keys." at bounding box center [418, 308] width 776 height 432
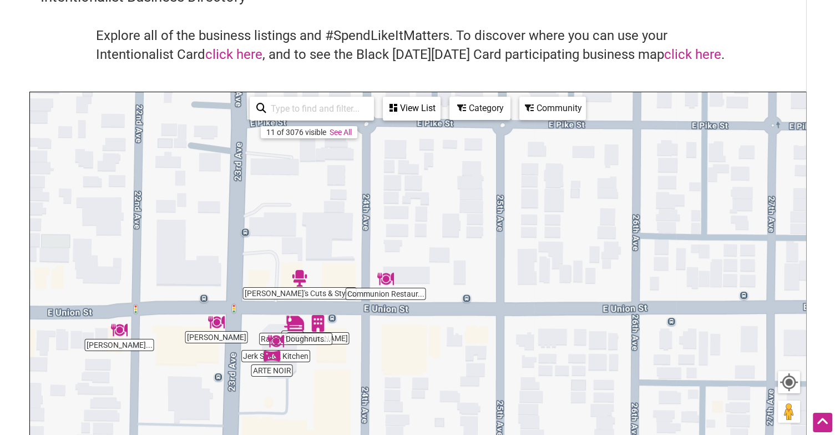
drag, startPoint x: 502, startPoint y: 312, endPoint x: 480, endPoint y: 190, distance: 123.5
click at [480, 190] on div "To navigate, press the arrow keys." at bounding box center [418, 308] width 776 height 432
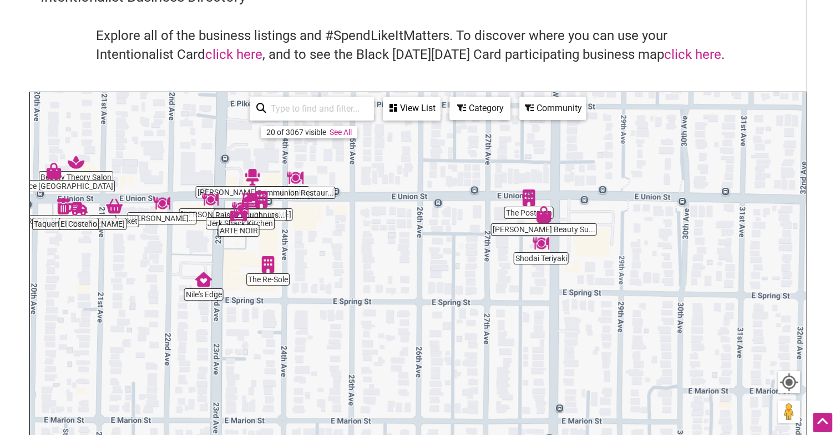
drag, startPoint x: 463, startPoint y: 354, endPoint x: 330, endPoint y: 381, distance: 136.6
click at [330, 381] on div "To navigate, press the arrow keys." at bounding box center [418, 308] width 776 height 432
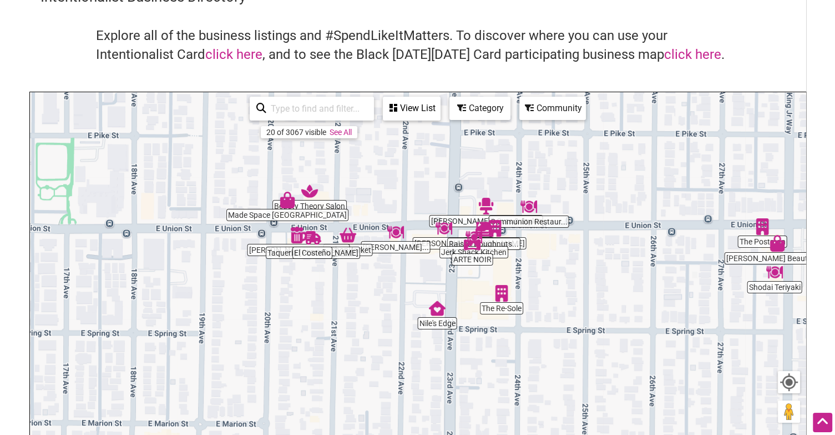
drag, startPoint x: 302, startPoint y: 306, endPoint x: 540, endPoint y: 336, distance: 240.0
click at [540, 336] on div "To navigate, press the arrow keys." at bounding box center [418, 308] width 776 height 432
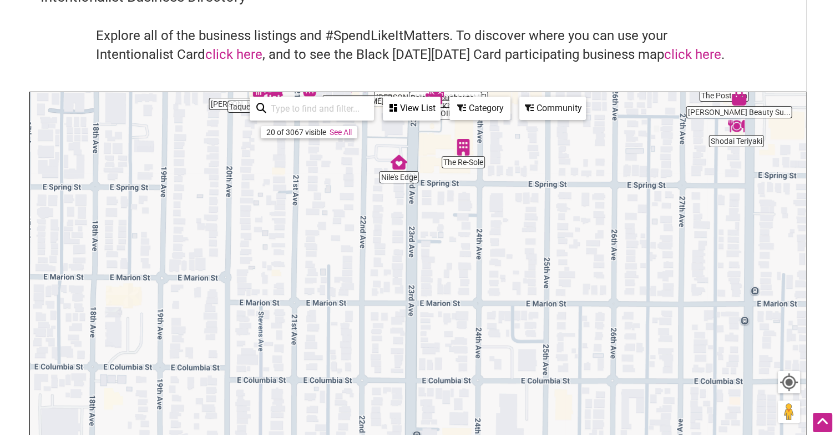
drag, startPoint x: 455, startPoint y: 355, endPoint x: 410, endPoint y: 159, distance: 200.3
click at [410, 159] on div "To navigate, press the arrow keys." at bounding box center [418, 308] width 776 height 432
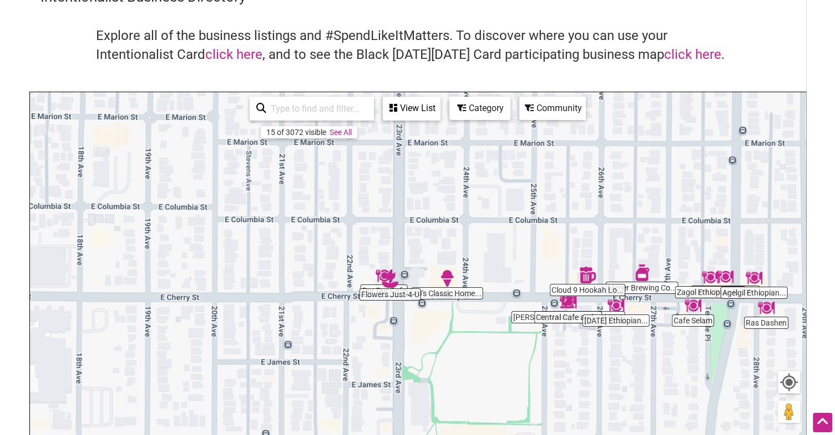
drag, startPoint x: 434, startPoint y: 285, endPoint x: 428, endPoint y: 170, distance: 114.5
click at [428, 170] on div "To navigate, press the arrow keys." at bounding box center [418, 308] width 776 height 432
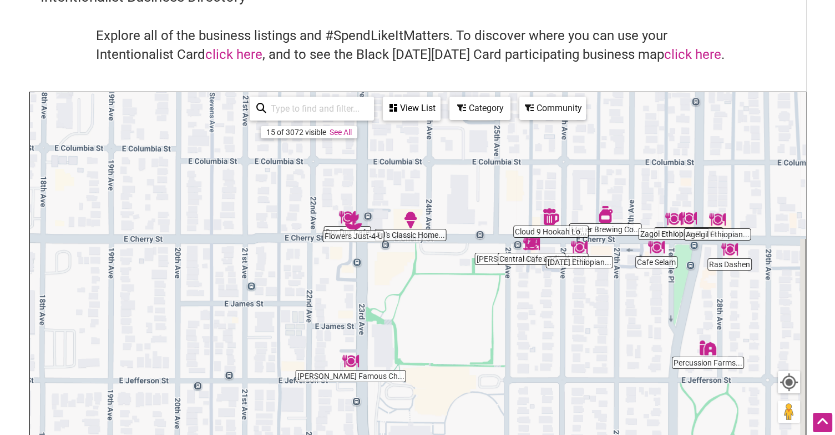
drag, startPoint x: 513, startPoint y: 368, endPoint x: 465, endPoint y: 319, distance: 68.7
click at [465, 319] on div "To navigate, press the arrow keys." at bounding box center [418, 308] width 776 height 432
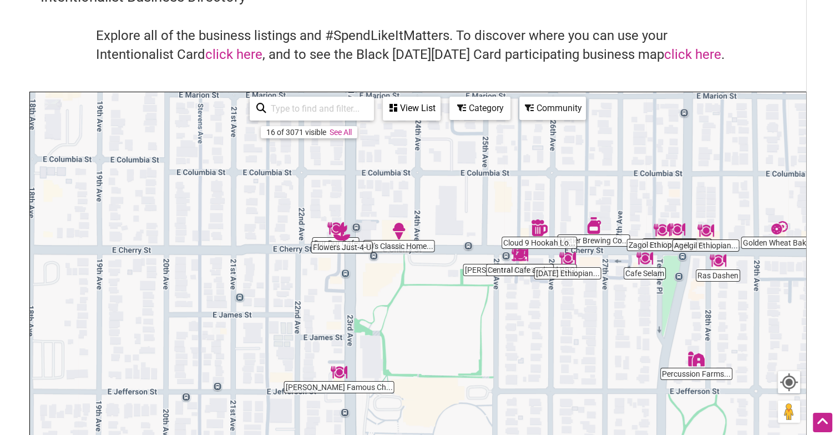
click at [594, 237] on div "To navigate, press the arrow keys." at bounding box center [418, 308] width 776 height 432
click at [593, 219] on img "Metier Brewing Company" at bounding box center [593, 225] width 17 height 17
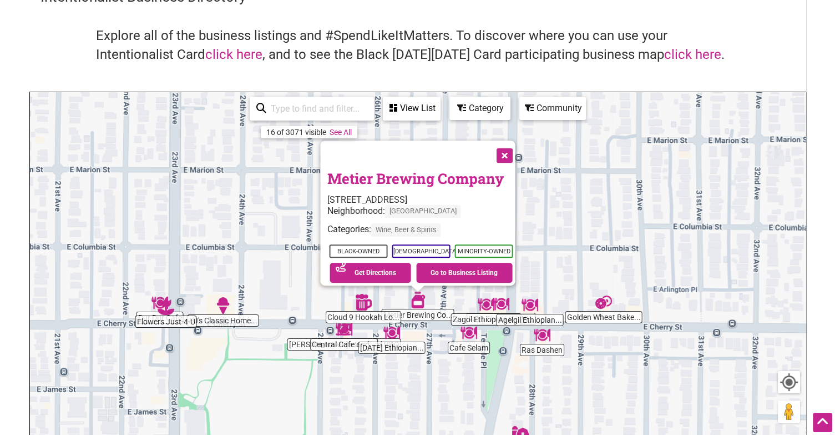
click at [505, 144] on button "Close" at bounding box center [503, 154] width 28 height 28
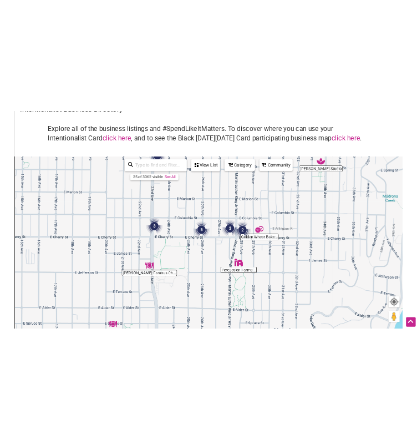
scroll to position [57, 0]
